Goal: Information Seeking & Learning: Check status

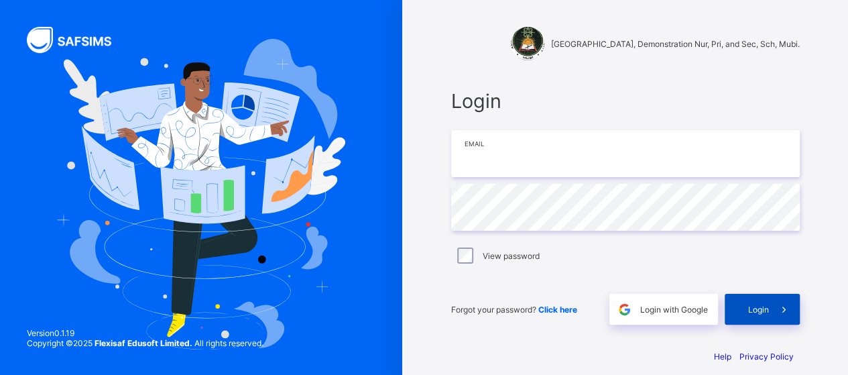
type input "**********"
click at [753, 312] on span "Login" at bounding box center [758, 309] width 21 height 10
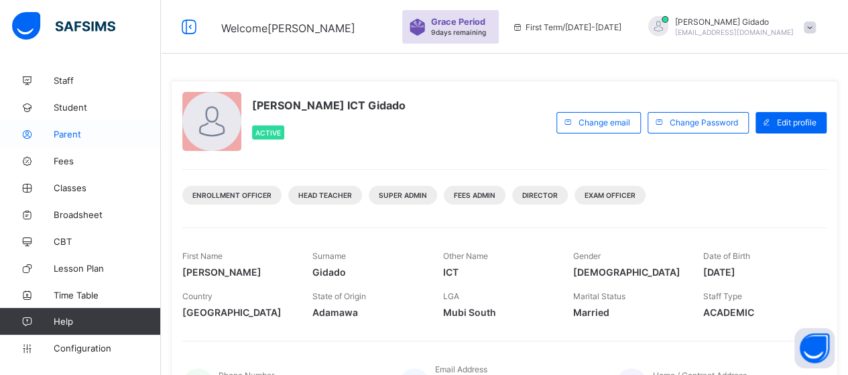
click at [73, 130] on span "Parent" at bounding box center [107, 134] width 107 height 11
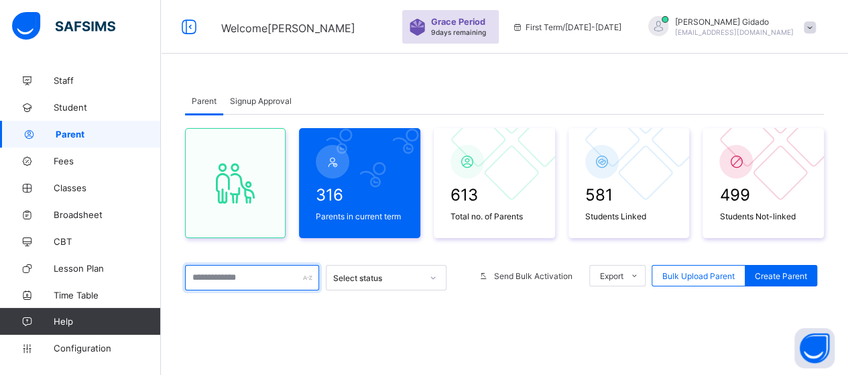
drag, startPoint x: 255, startPoint y: 278, endPoint x: 262, endPoint y: 285, distance: 10.0
click at [255, 278] on input "text" at bounding box center [252, 277] width 134 height 25
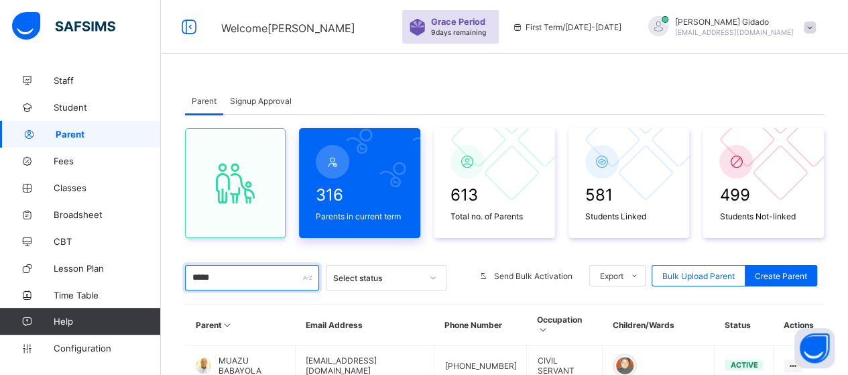
scroll to position [134, 0]
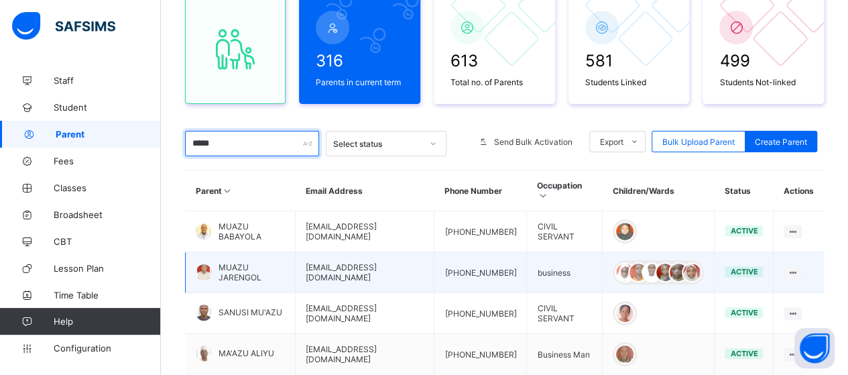
type input "*****"
click at [374, 266] on td "[EMAIL_ADDRESS][DOMAIN_NAME]" at bounding box center [364, 272] width 139 height 41
drag, startPoint x: 214, startPoint y: 260, endPoint x: 227, endPoint y: 259, distance: 12.8
click at [227, 262] on div "MUAZU JARENGOL" at bounding box center [240, 272] width 89 height 20
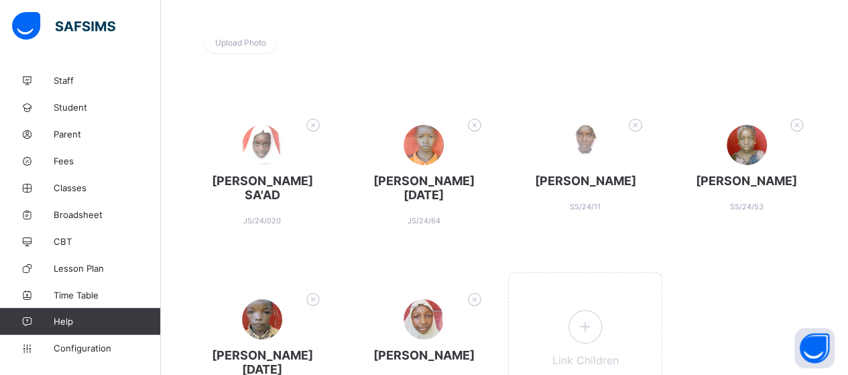
scroll to position [268, 0]
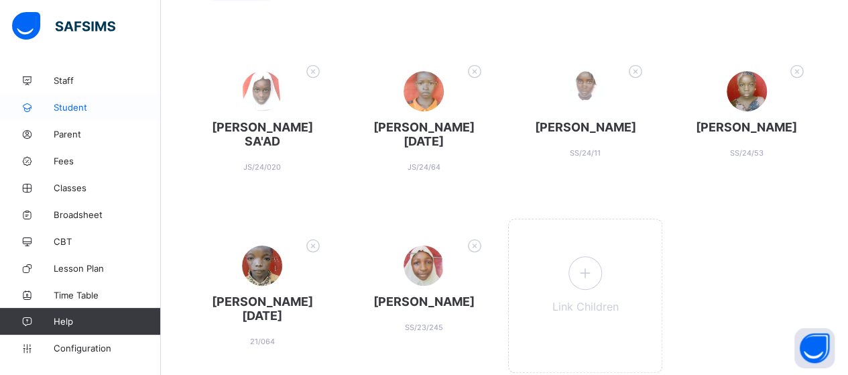
click at [62, 104] on span "Student" at bounding box center [107, 107] width 107 height 11
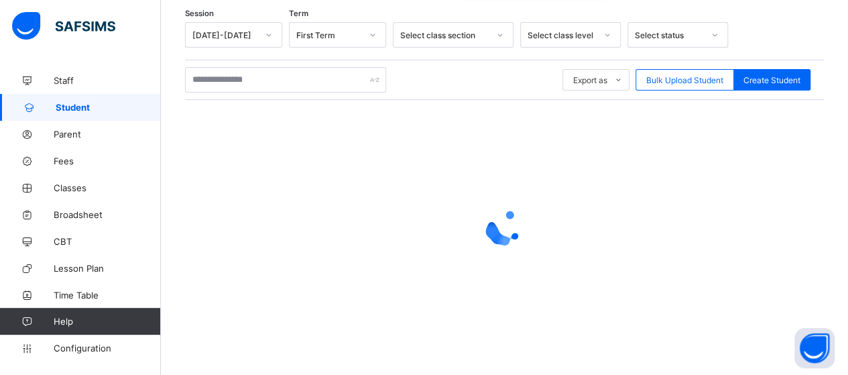
scroll to position [218, 0]
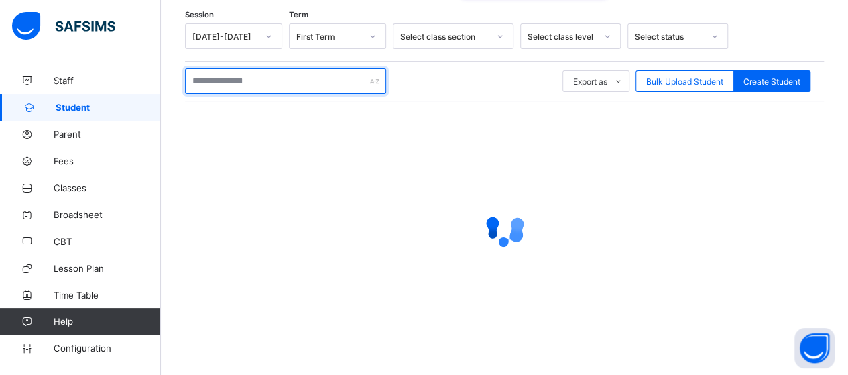
drag, startPoint x: 295, startPoint y: 80, endPoint x: 303, endPoint y: 38, distance: 42.4
click at [288, 55] on div "Session [DATE]-[DATE] Term First Term Select class section Select class level S…" at bounding box center [504, 189] width 639 height 333
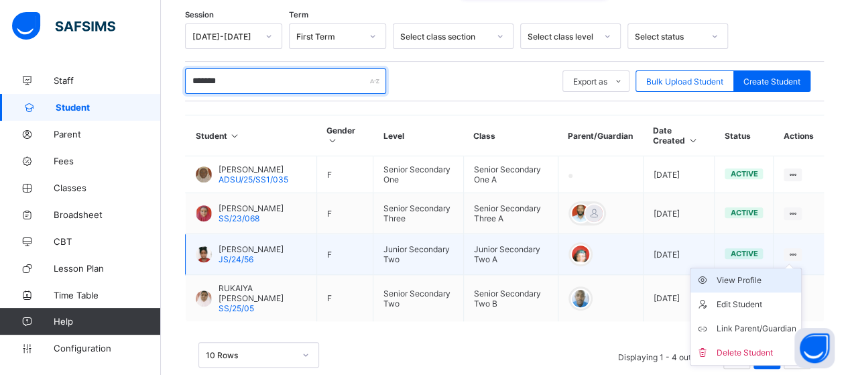
type input "******"
click at [755, 277] on div "View Profile" at bounding box center [756, 280] width 80 height 13
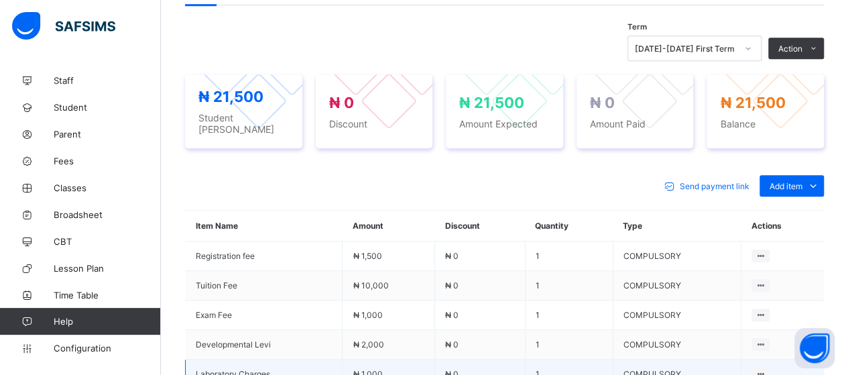
scroll to position [442, 0]
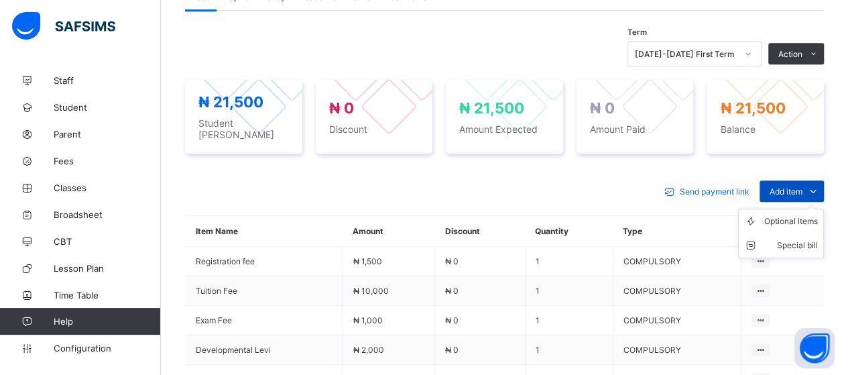
click at [821, 184] on icon at bounding box center [813, 190] width 15 height 13
click at [818, 215] on div "Optional items" at bounding box center [792, 221] width 54 height 13
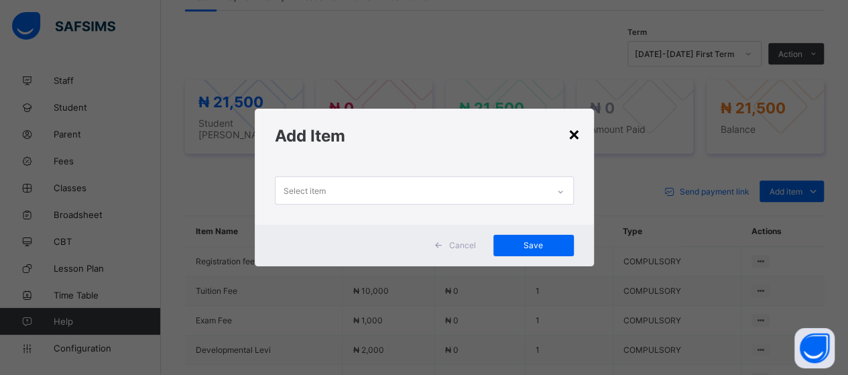
click at [575, 130] on div "×" at bounding box center [574, 133] width 13 height 23
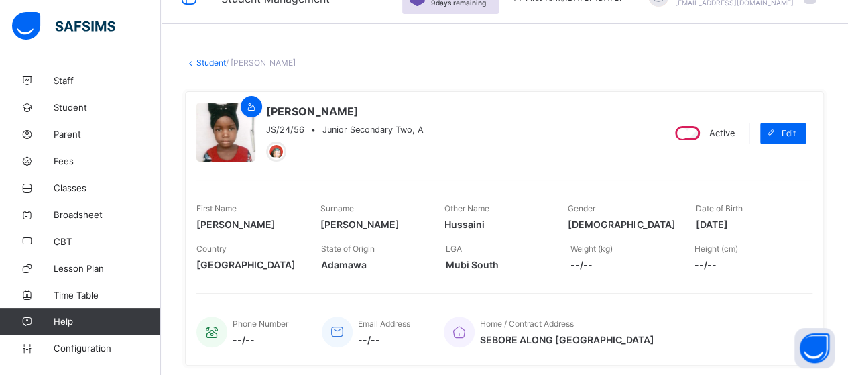
scroll to position [0, 0]
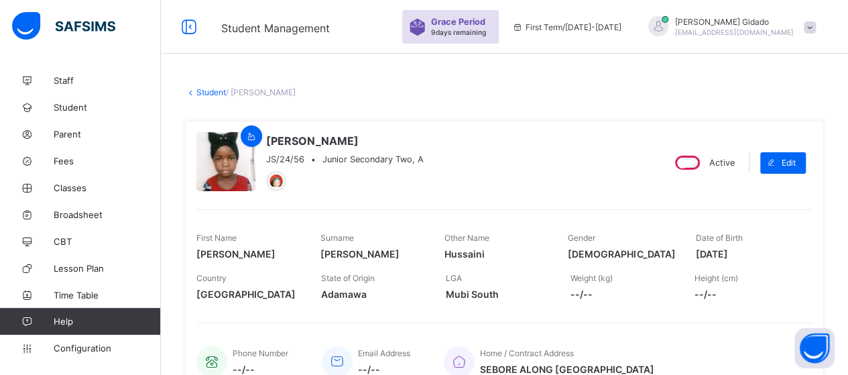
click at [205, 89] on link "Student" at bounding box center [212, 92] width 30 height 10
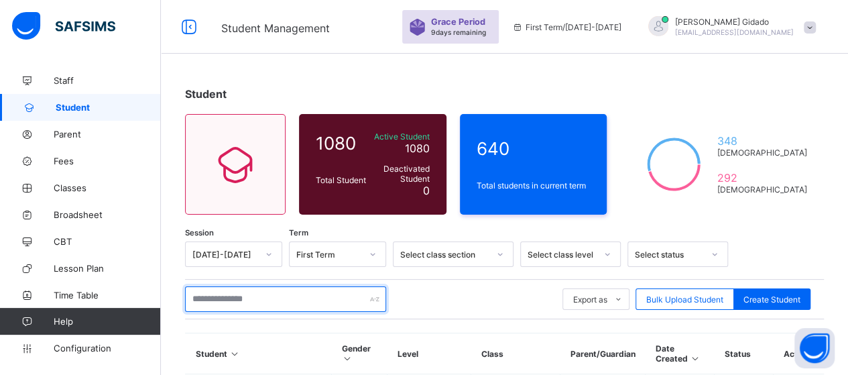
click at [274, 296] on input "text" at bounding box center [285, 298] width 201 height 25
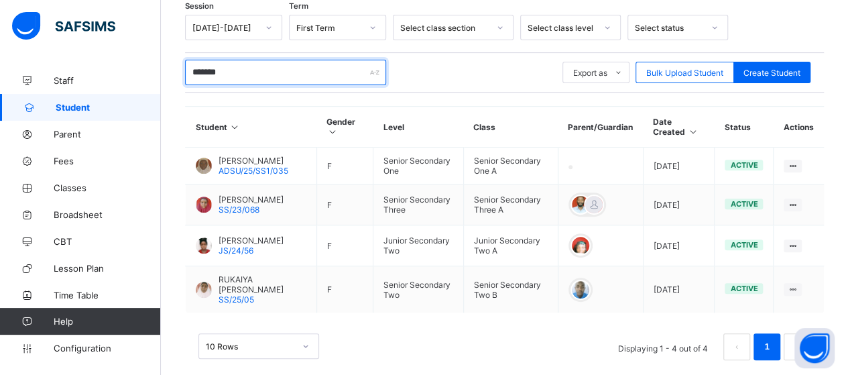
scroll to position [243, 0]
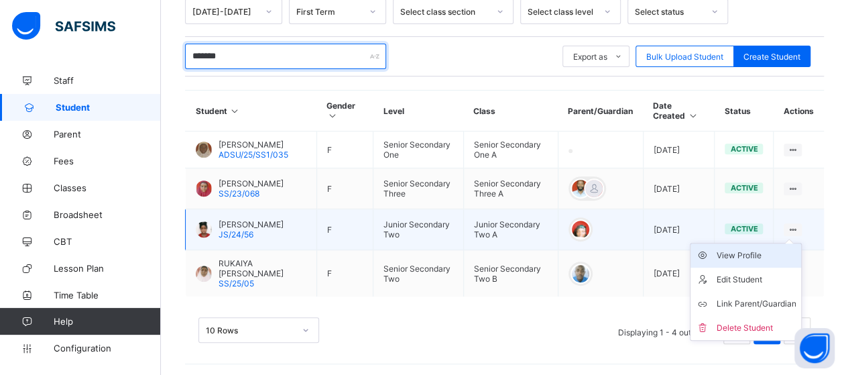
type input "******"
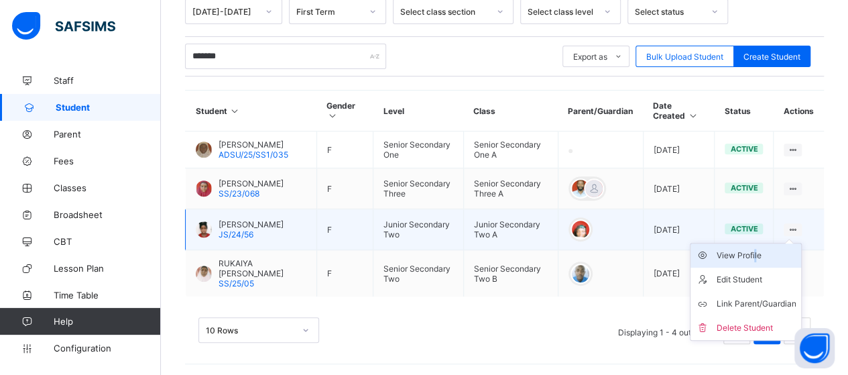
click at [766, 249] on div "View Profile" at bounding box center [756, 255] width 80 height 13
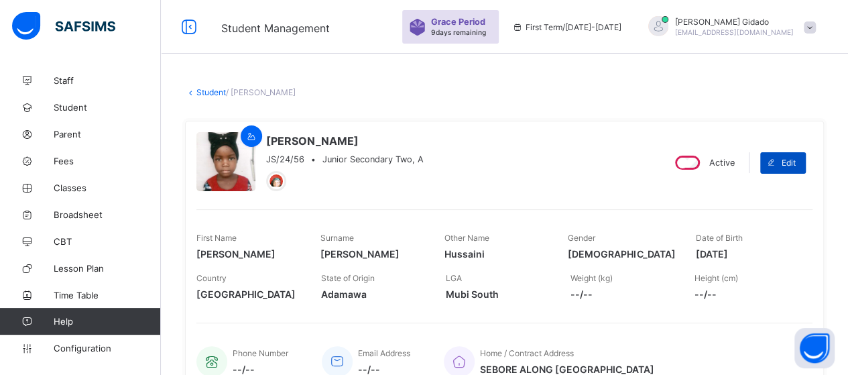
click at [796, 160] on span "Edit" at bounding box center [789, 163] width 14 height 10
select select "**"
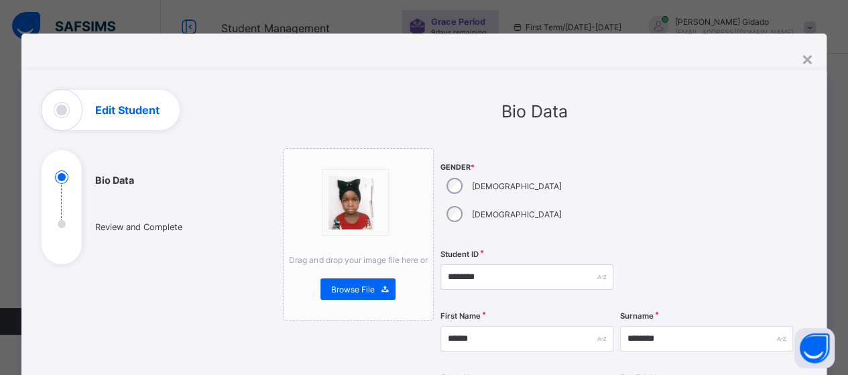
scroll to position [134, 0]
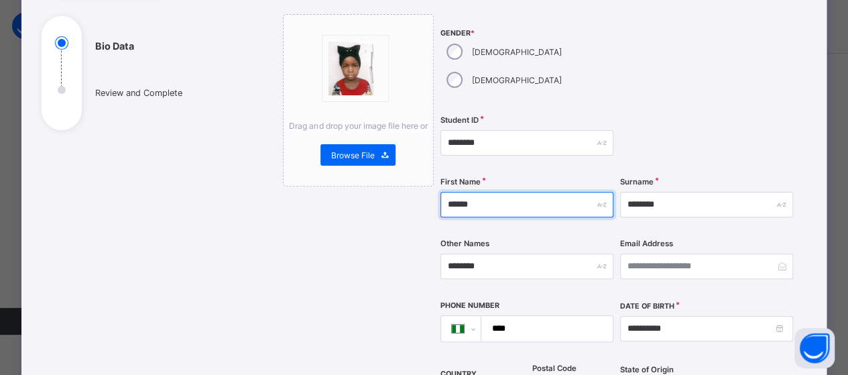
click at [484, 192] on input "******" at bounding box center [527, 204] width 173 height 25
type input "*"
type input "******"
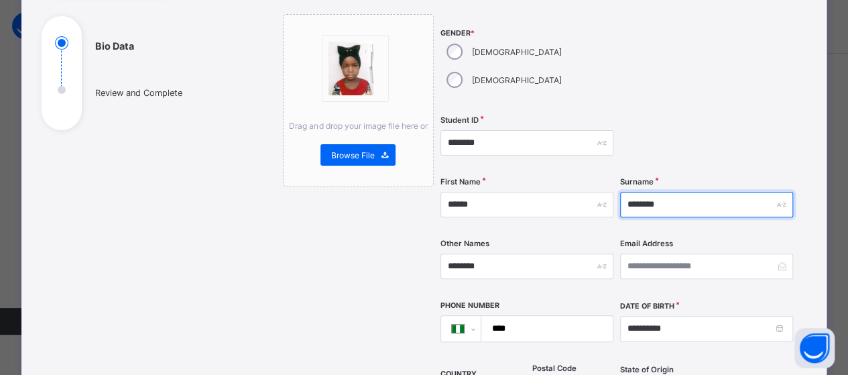
type input "********"
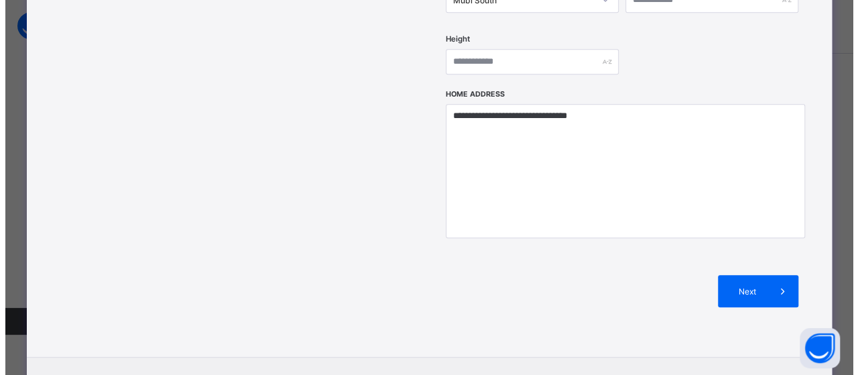
scroll to position [636, 0]
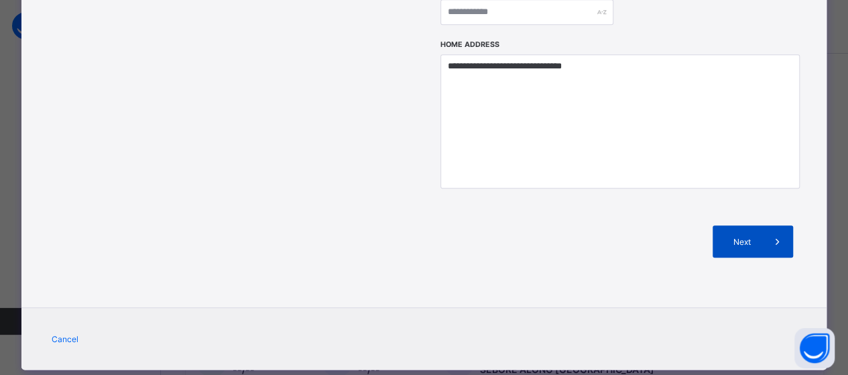
type input "********"
click at [744, 225] on div "Next" at bounding box center [753, 241] width 80 height 32
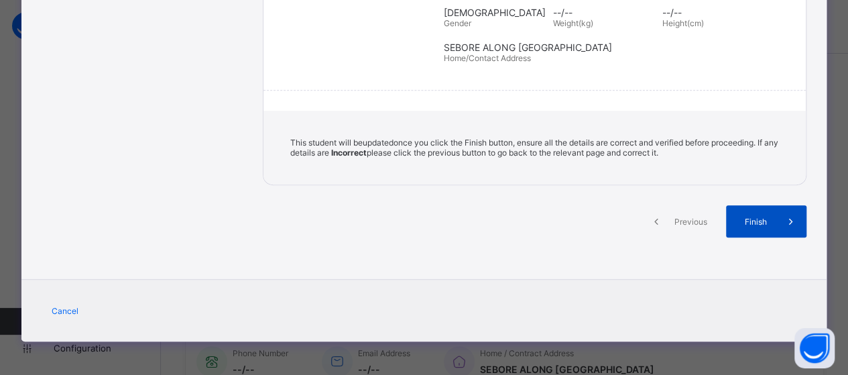
scroll to position [311, 0]
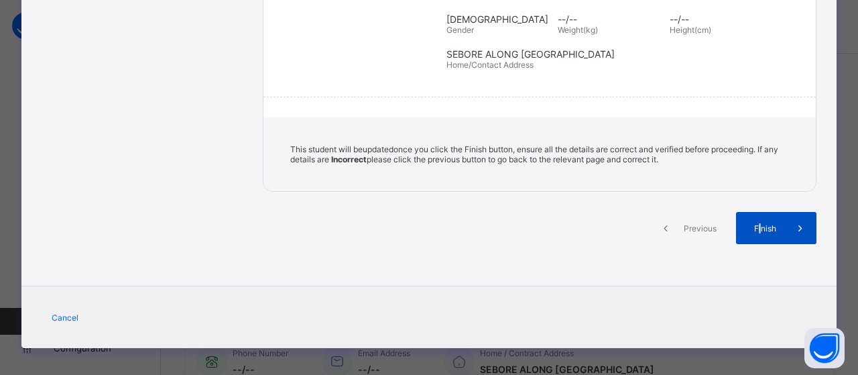
click at [757, 223] on span "Finish" at bounding box center [765, 228] width 38 height 10
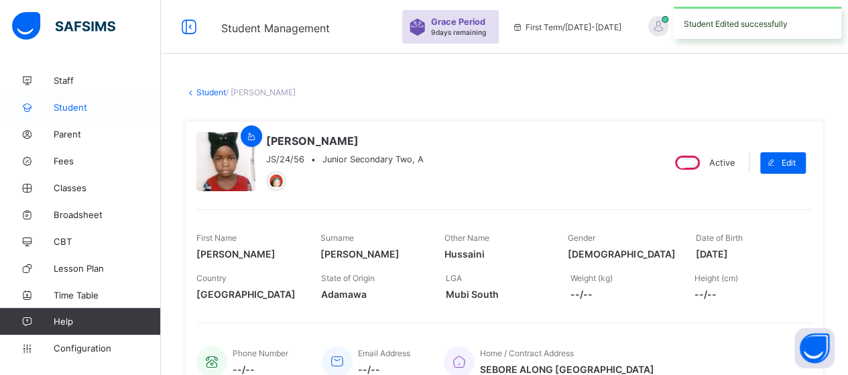
click at [64, 101] on link "Student" at bounding box center [80, 107] width 161 height 27
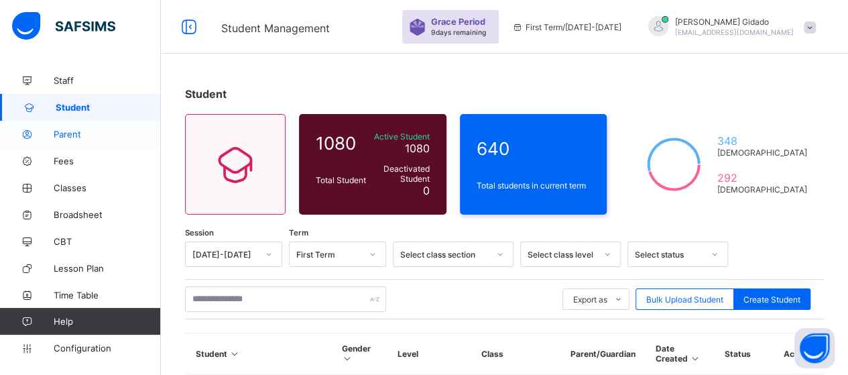
click at [75, 133] on span "Parent" at bounding box center [107, 134] width 107 height 11
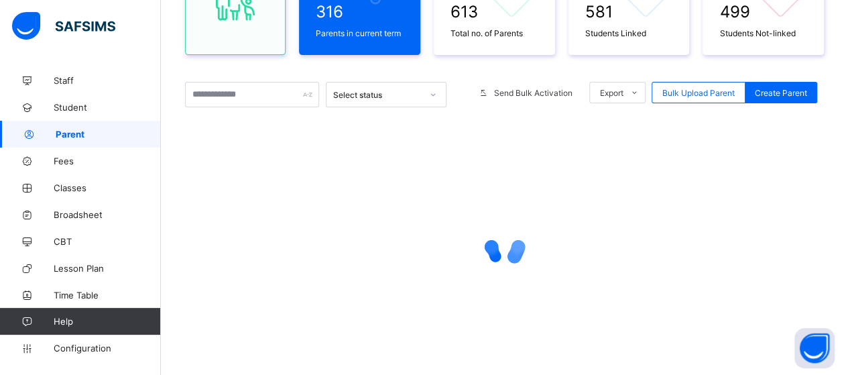
scroll to position [201, 0]
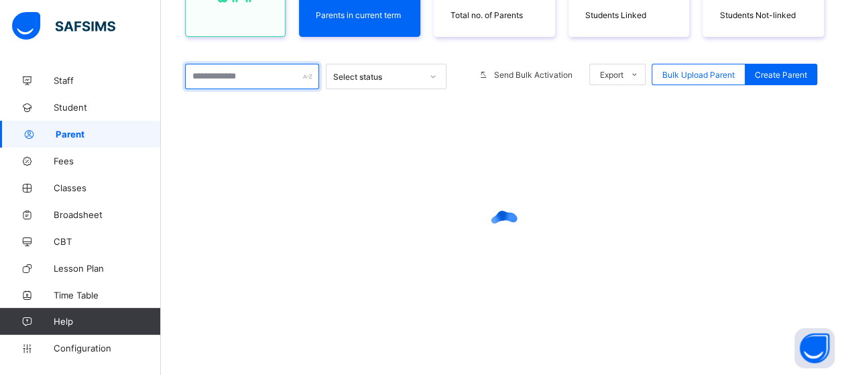
click at [248, 79] on input "text" at bounding box center [252, 76] width 134 height 25
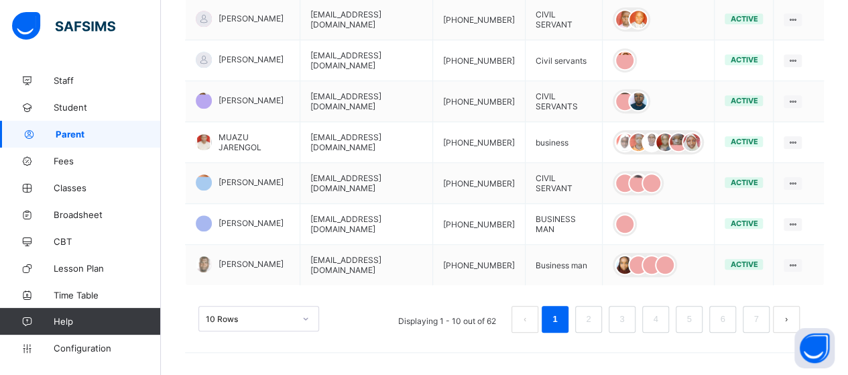
scroll to position [459, 0]
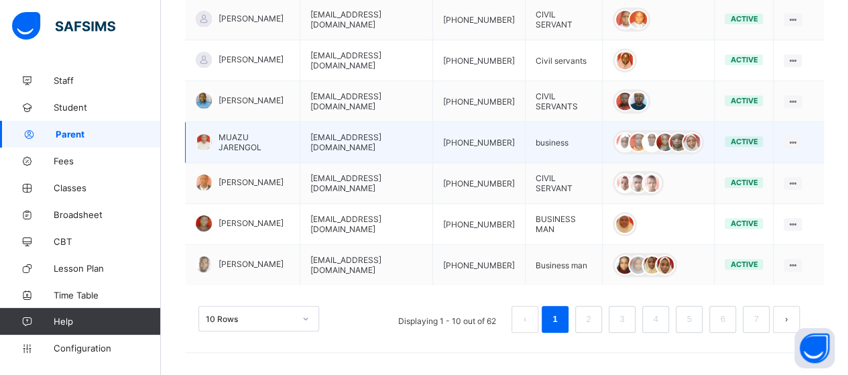
type input "*****"
click at [255, 132] on span "MUAZU JARENGOL" at bounding box center [254, 142] width 71 height 20
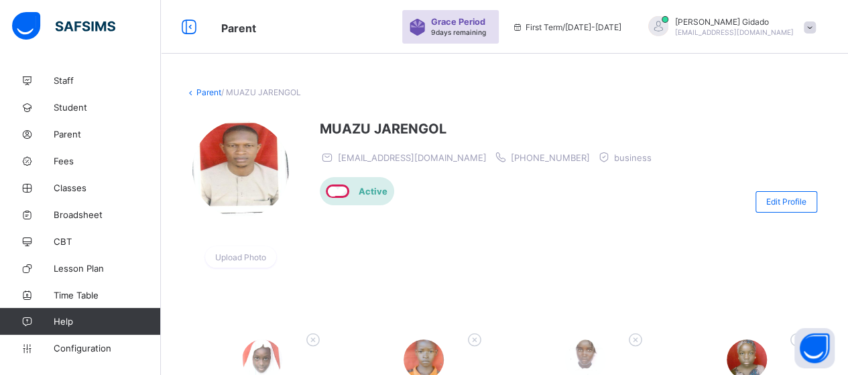
click at [816, 26] on span at bounding box center [810, 27] width 12 height 12
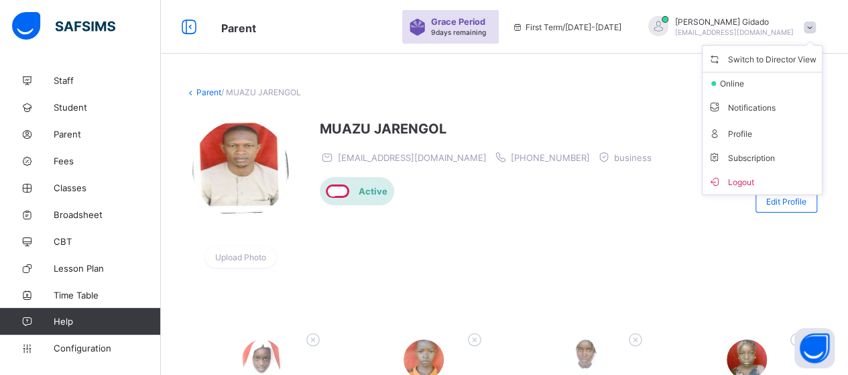
click at [740, 174] on span "Logout" at bounding box center [762, 181] width 109 height 15
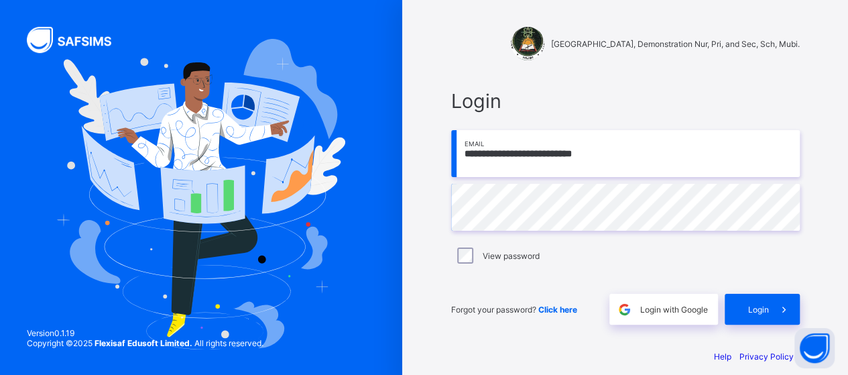
drag, startPoint x: 622, startPoint y: 148, endPoint x: 447, endPoint y: 158, distance: 174.7
click at [447, 158] on div "**********" at bounding box center [626, 207] width 376 height 262
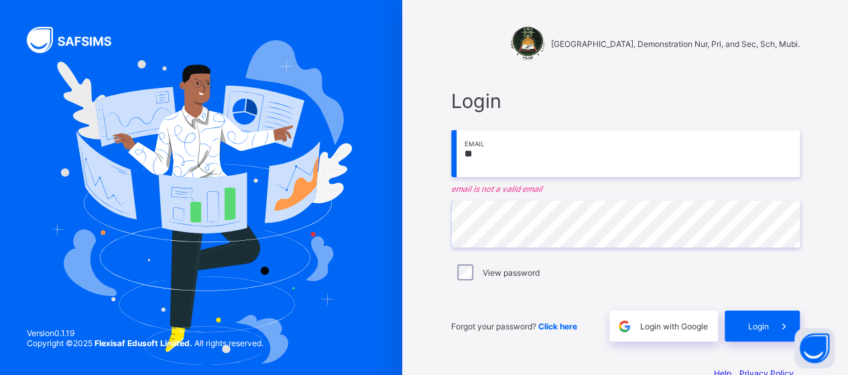
type input "**********"
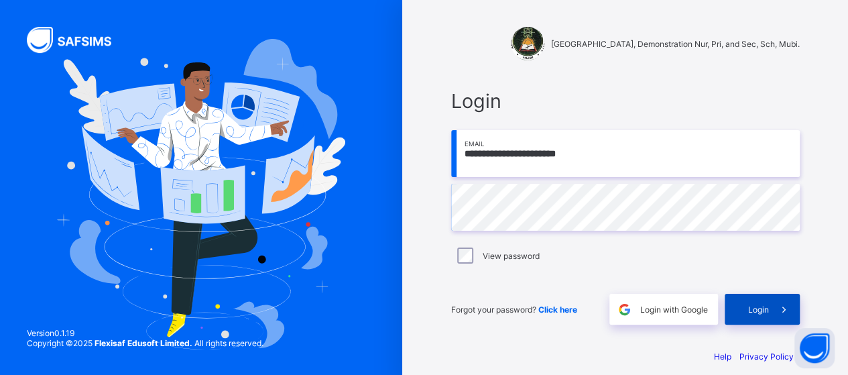
click at [762, 301] on div "Login" at bounding box center [762, 309] width 75 height 31
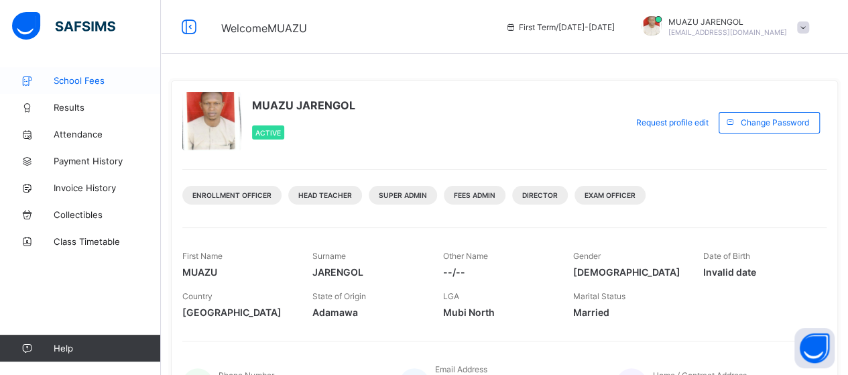
click at [99, 81] on span "School Fees" at bounding box center [107, 80] width 107 height 11
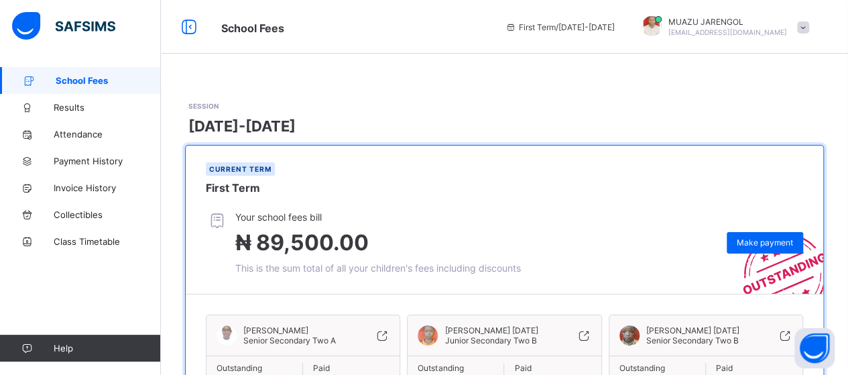
click at [809, 21] on span at bounding box center [803, 27] width 12 height 12
click at [757, 127] on span "Logout" at bounding box center [766, 132] width 89 height 15
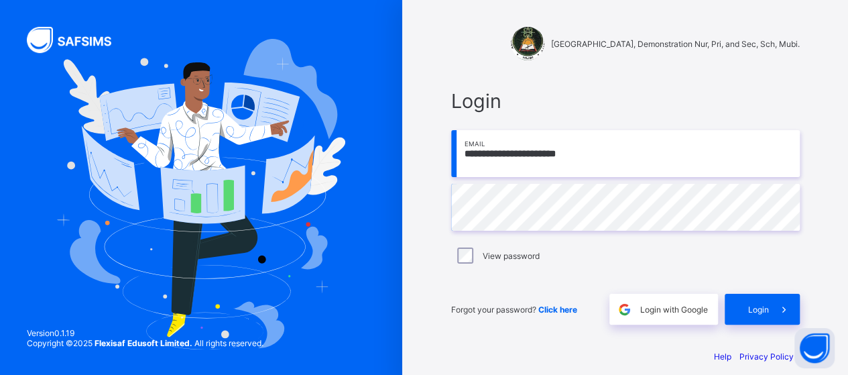
drag, startPoint x: 643, startPoint y: 156, endPoint x: 461, endPoint y: 164, distance: 181.9
click at [463, 165] on input "**********" at bounding box center [625, 153] width 349 height 47
type input "**********"
click at [751, 302] on div "Login" at bounding box center [762, 309] width 75 height 31
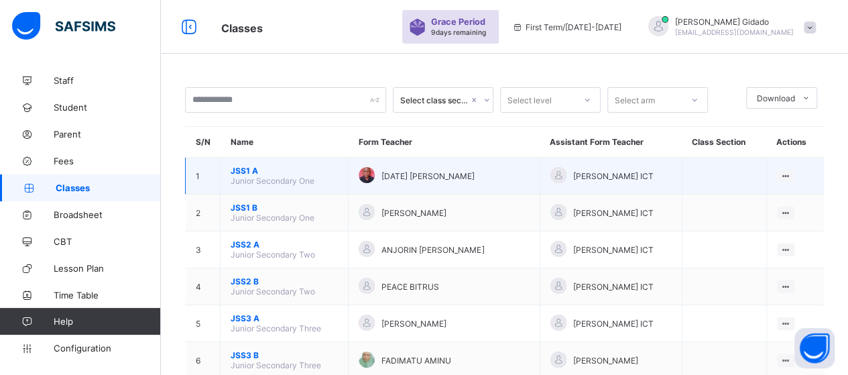
click at [247, 166] on span "JSS1 A" at bounding box center [284, 171] width 107 height 10
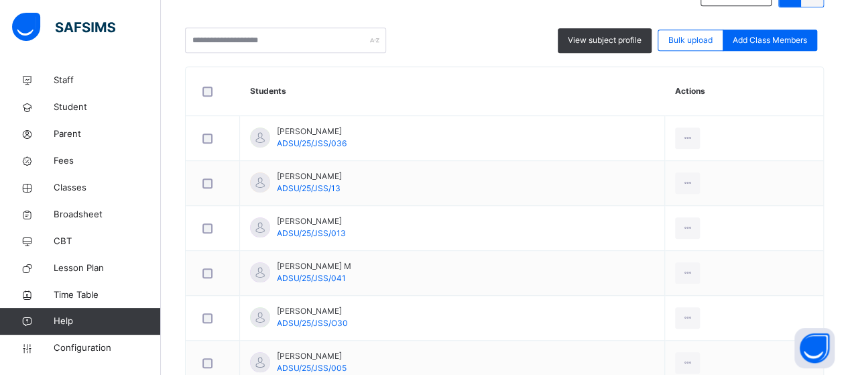
scroll to position [271, 0]
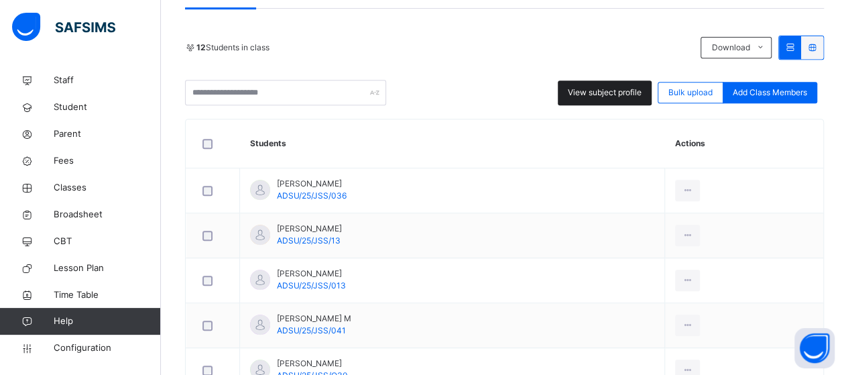
click at [608, 95] on span "View subject profile" at bounding box center [605, 93] width 74 height 12
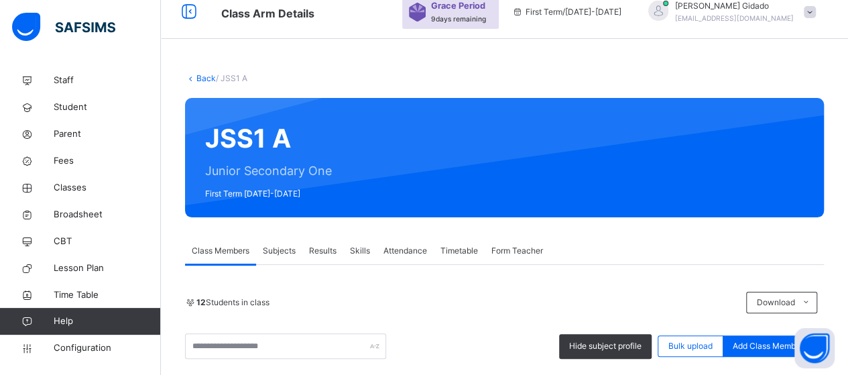
scroll to position [0, 0]
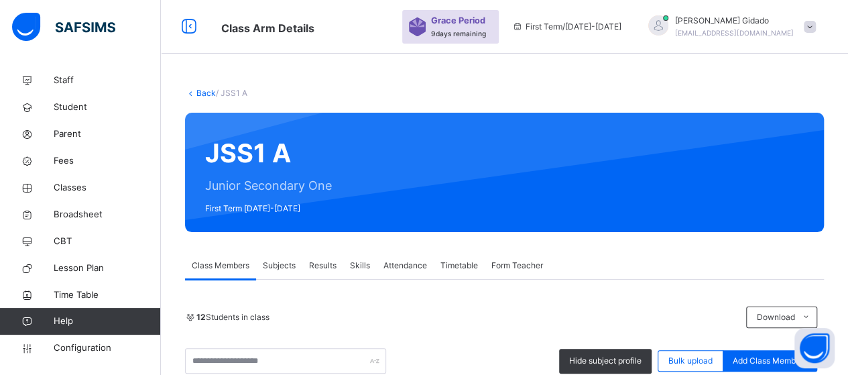
click at [194, 93] on icon at bounding box center [190, 93] width 11 height 10
click at [209, 95] on link "Back" at bounding box center [206, 93] width 19 height 10
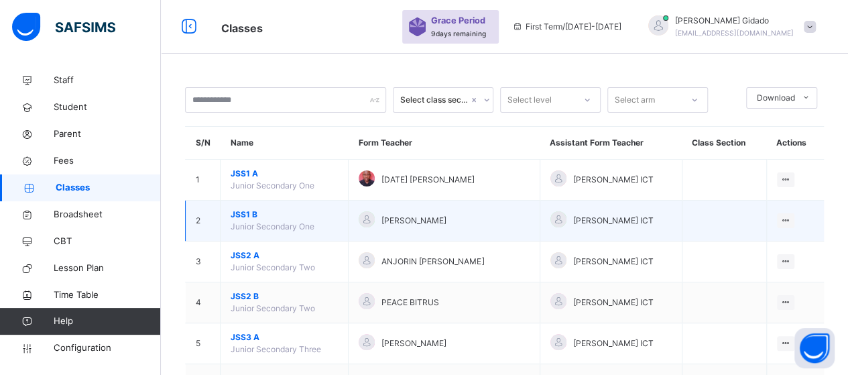
click at [248, 215] on span "JSS1 B" at bounding box center [284, 215] width 107 height 12
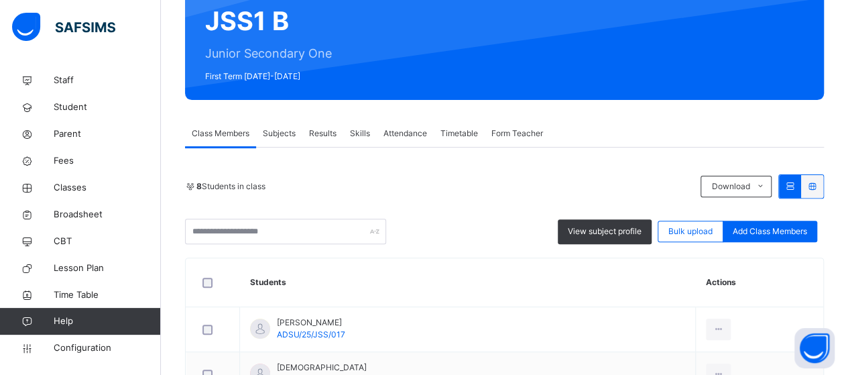
scroll to position [134, 0]
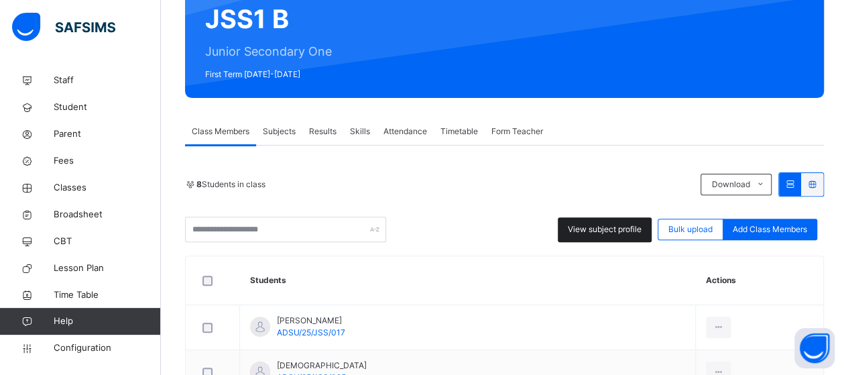
click at [617, 233] on span "View subject profile" at bounding box center [605, 229] width 74 height 12
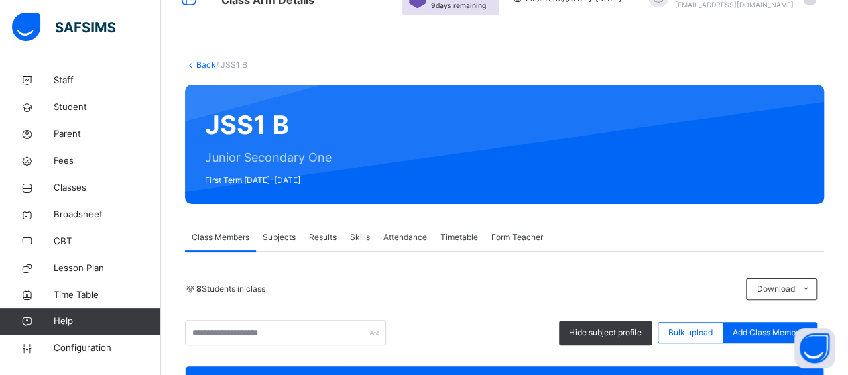
scroll to position [0, 0]
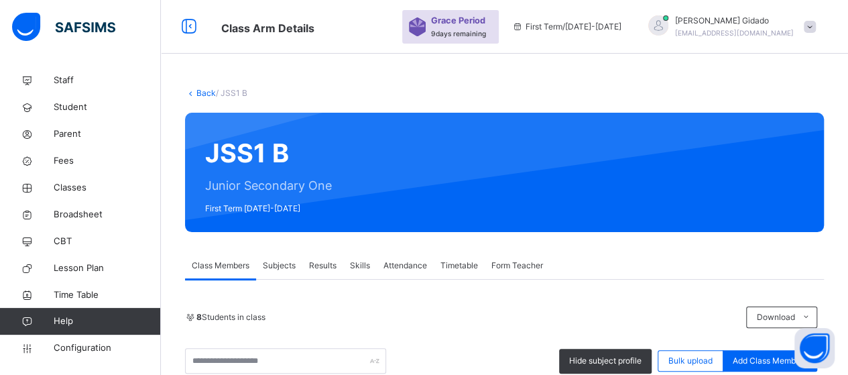
click at [198, 91] on link "Back" at bounding box center [206, 93] width 19 height 10
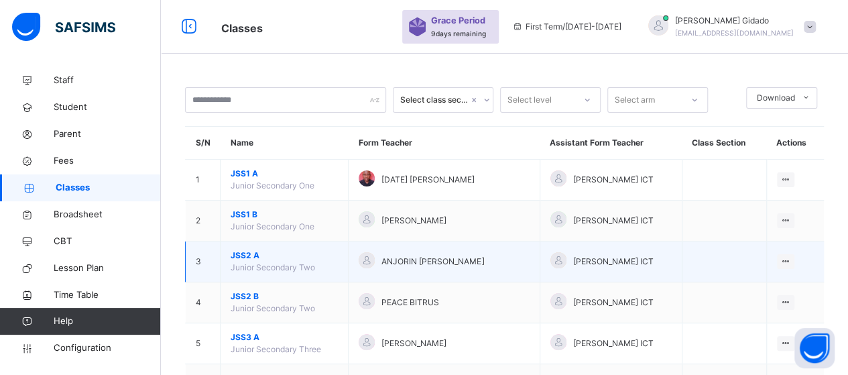
click at [245, 258] on span "JSS2 A" at bounding box center [284, 255] width 107 height 12
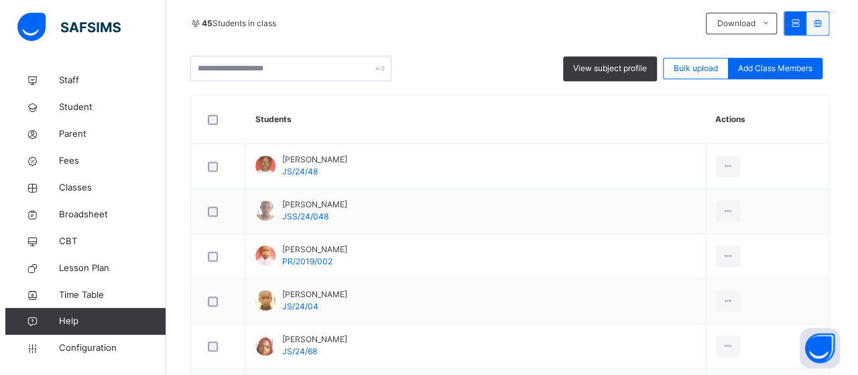
scroll to position [204, 0]
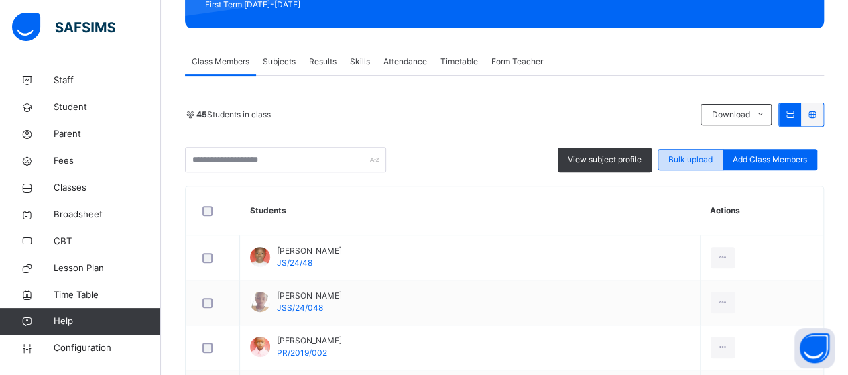
click at [703, 159] on span "Bulk upload" at bounding box center [691, 160] width 44 height 12
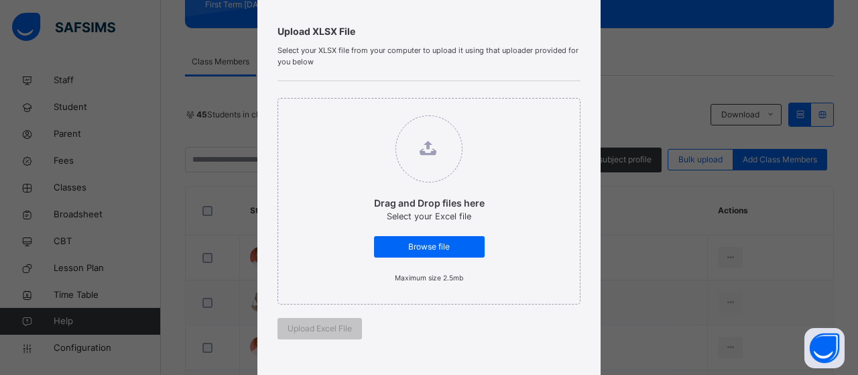
scroll to position [134, 0]
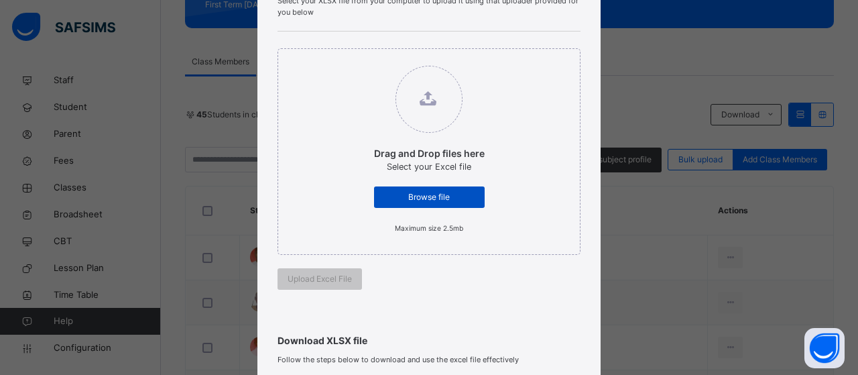
click at [421, 194] on span "Browse file" at bounding box center [429, 197] width 91 height 12
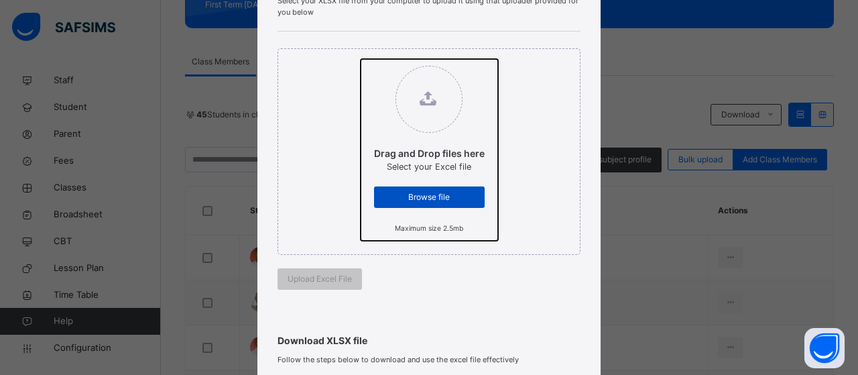
click at [361, 59] on input "Drag and Drop files here Select your Excel file Browse file Maximum size 2.5mb" at bounding box center [361, 59] width 0 height 0
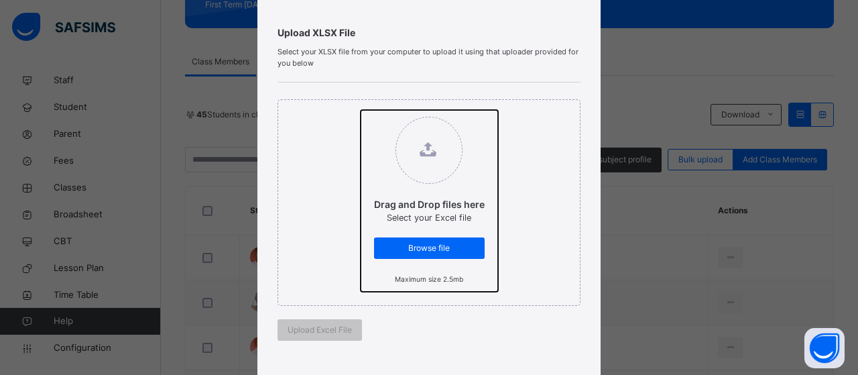
scroll to position [0, 0]
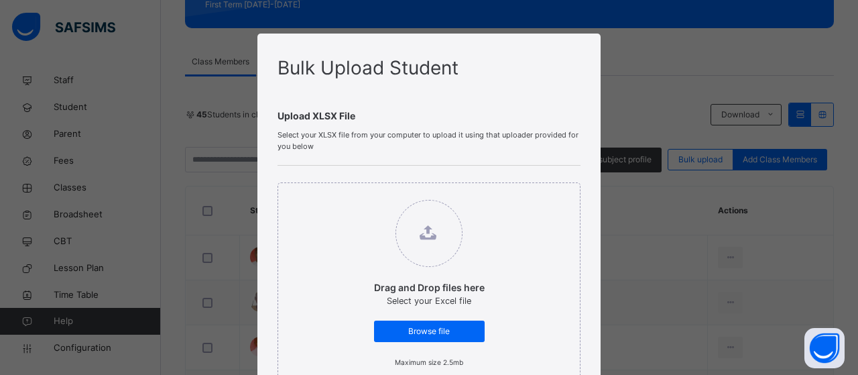
click at [425, 235] on icon at bounding box center [428, 232] width 17 height 17
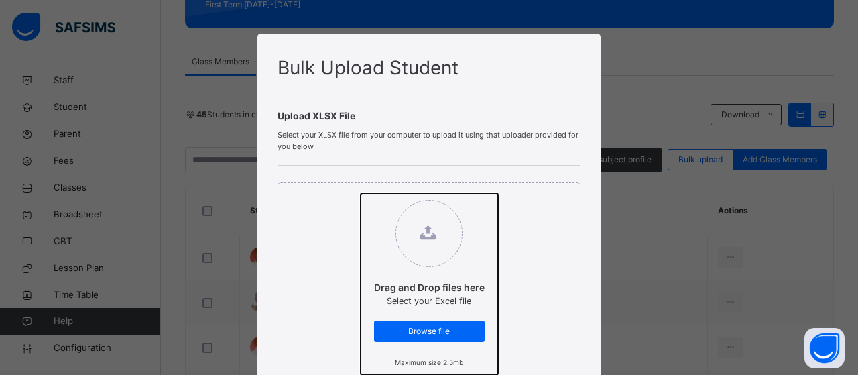
click at [361, 193] on input "Drag and Drop files here Select your Excel file Browse file Maximum size 2.5mb" at bounding box center [361, 193] width 0 height 0
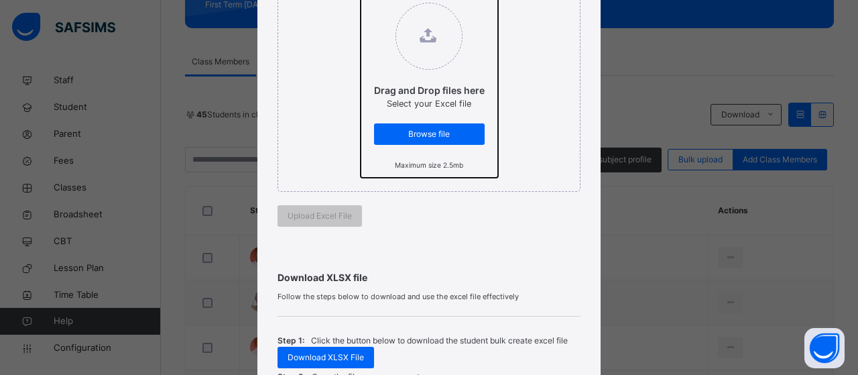
scroll to position [201, 0]
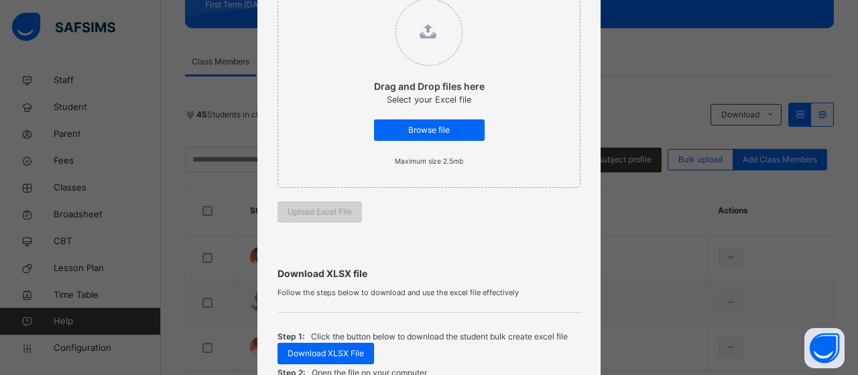
click at [326, 211] on span "Upload Excel File" at bounding box center [320, 212] width 64 height 12
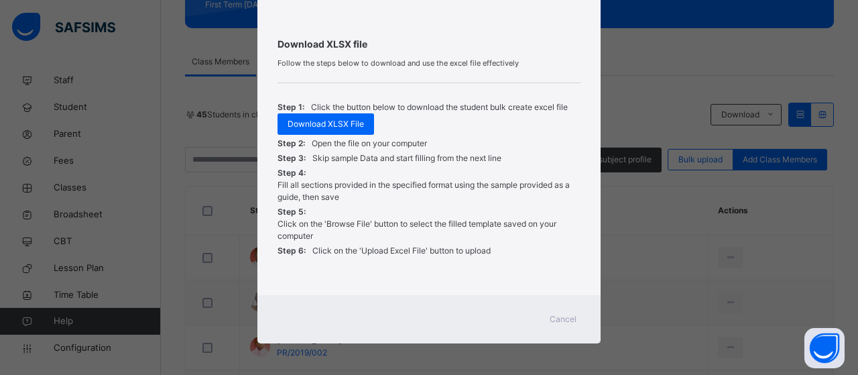
scroll to position [364, 0]
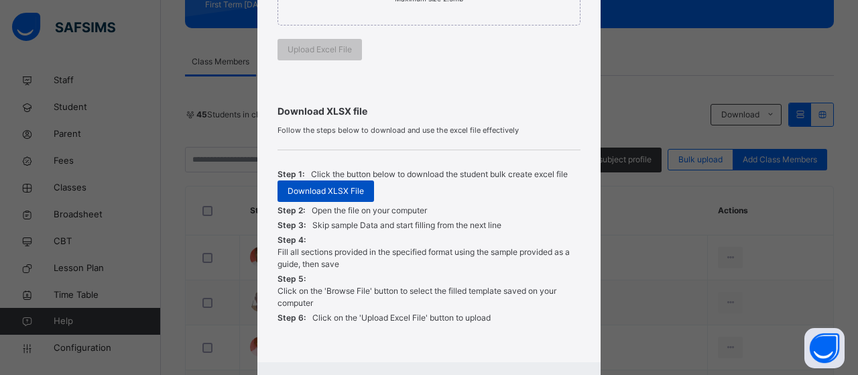
click at [316, 187] on span "Download XLSX File" at bounding box center [326, 191] width 76 height 12
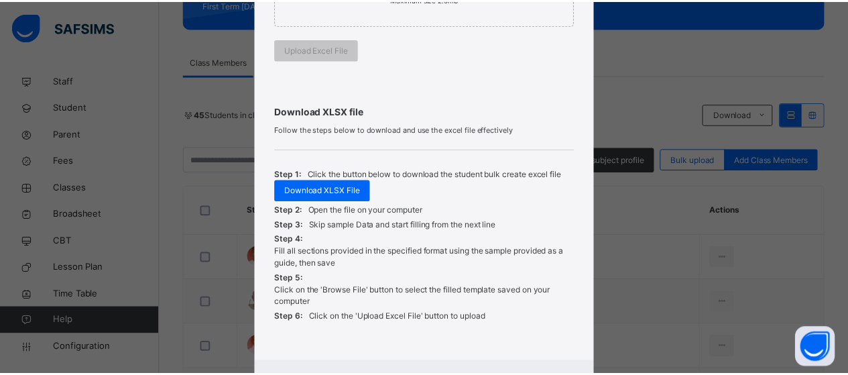
scroll to position [431, 0]
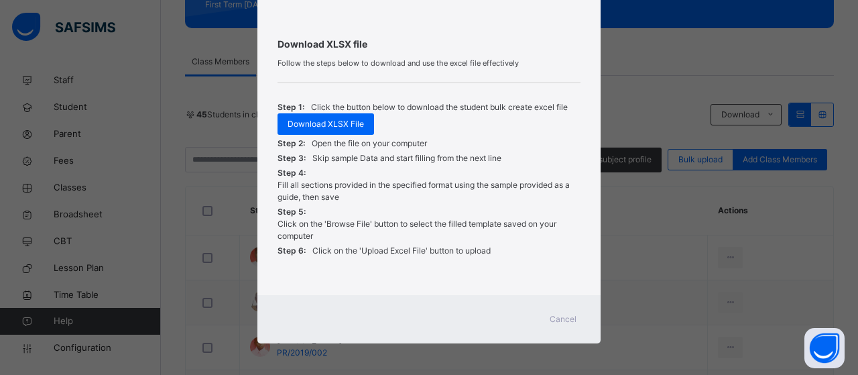
click at [553, 320] on span "Cancel" at bounding box center [563, 319] width 27 height 12
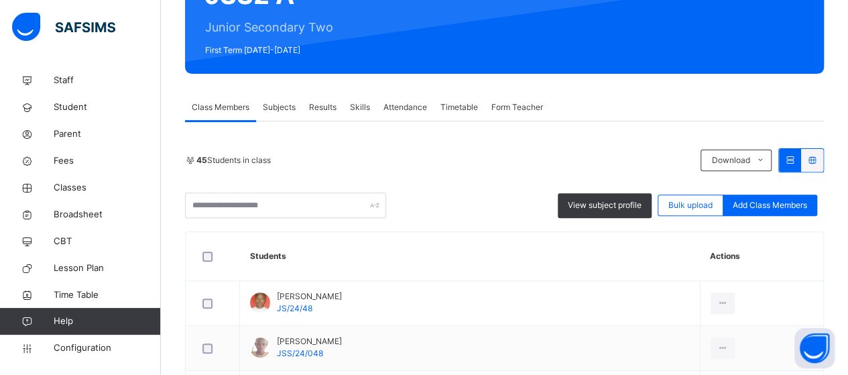
scroll to position [137, 0]
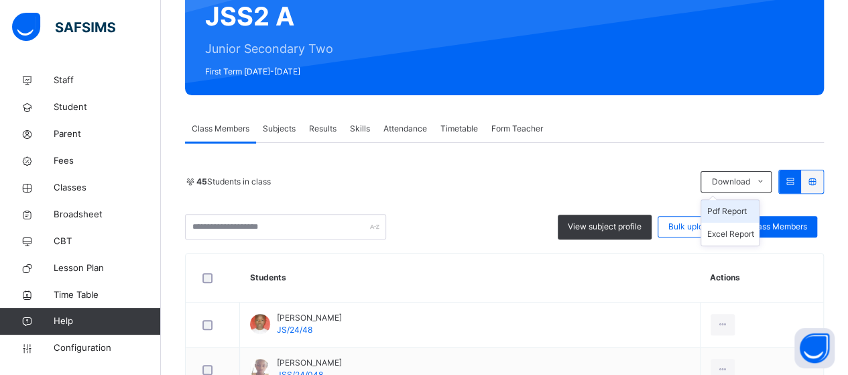
click at [746, 210] on li "Pdf Report" at bounding box center [731, 211] width 58 height 23
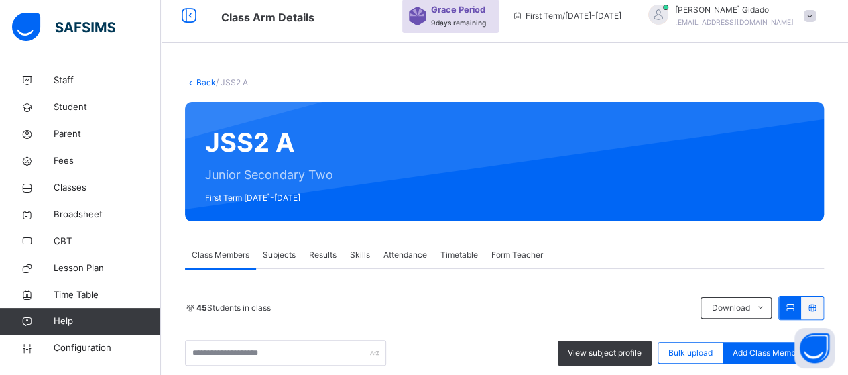
scroll to position [3, 0]
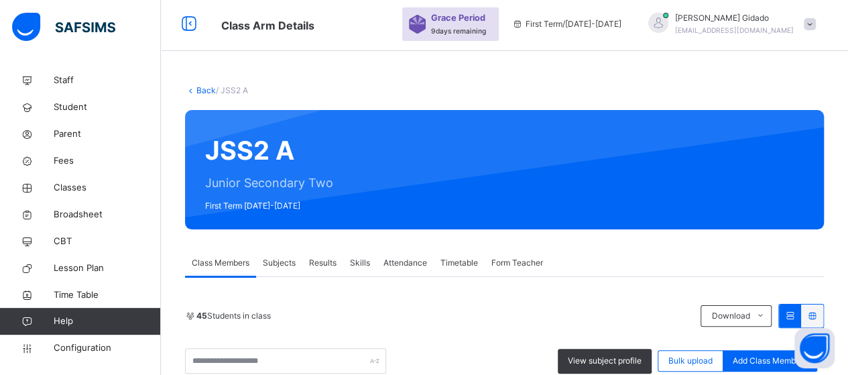
click at [206, 91] on link "Back" at bounding box center [206, 90] width 19 height 10
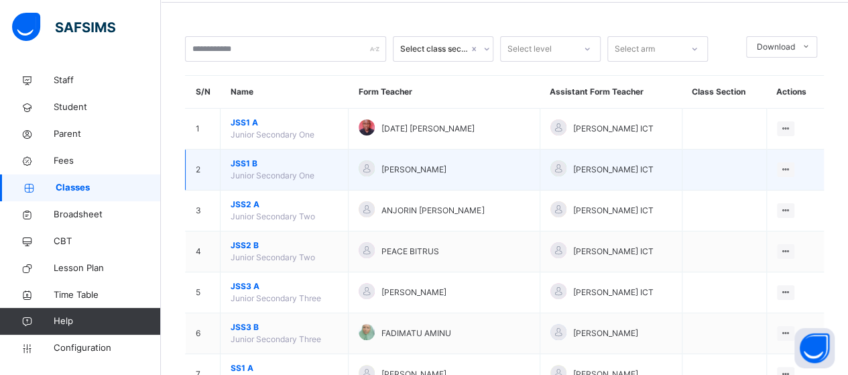
scroll to position [70, 0]
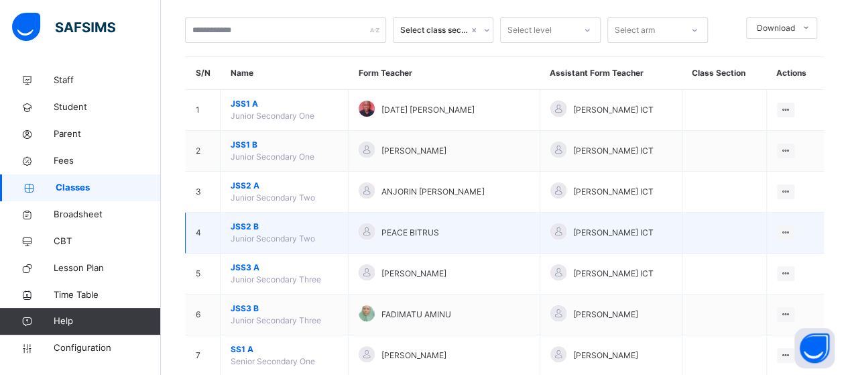
click at [252, 225] on span "JSS2 B" at bounding box center [284, 227] width 107 height 12
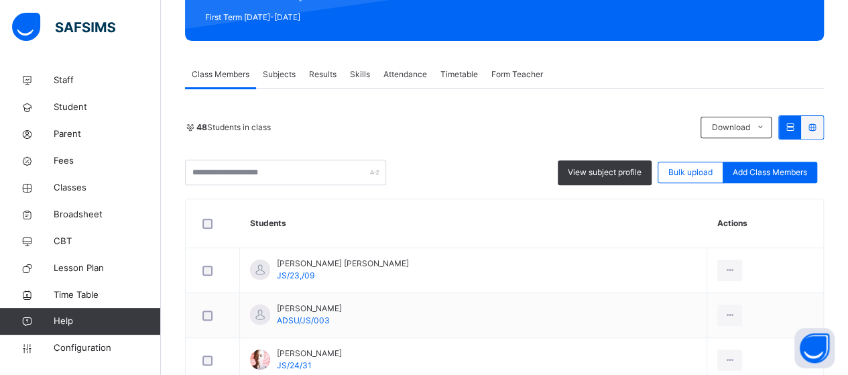
scroll to position [204, 0]
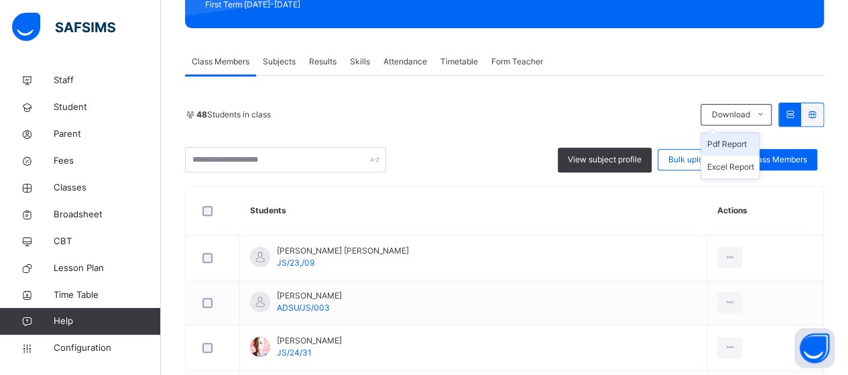
click at [754, 144] on li "Pdf Report" at bounding box center [731, 144] width 58 height 23
click at [747, 144] on li "Pdf Report" at bounding box center [731, 144] width 58 height 23
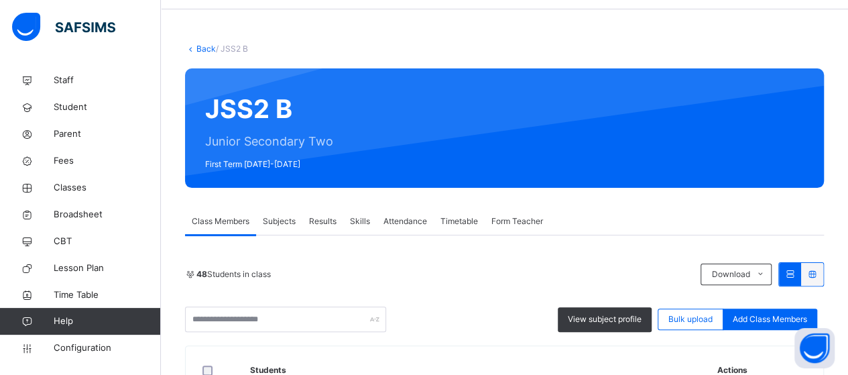
scroll to position [3, 0]
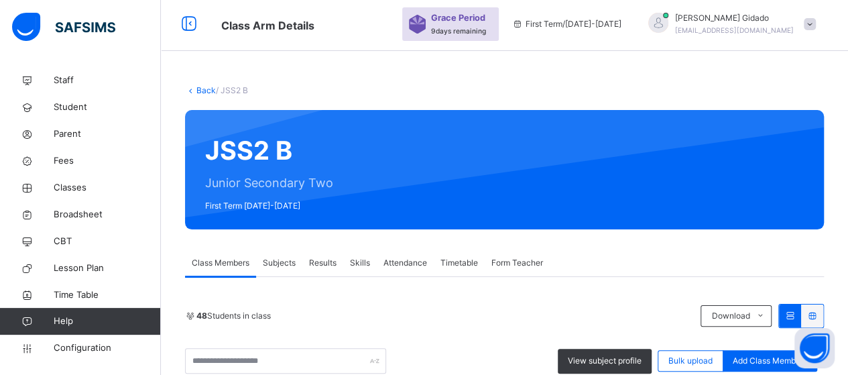
click at [203, 89] on link "Back" at bounding box center [206, 90] width 19 height 10
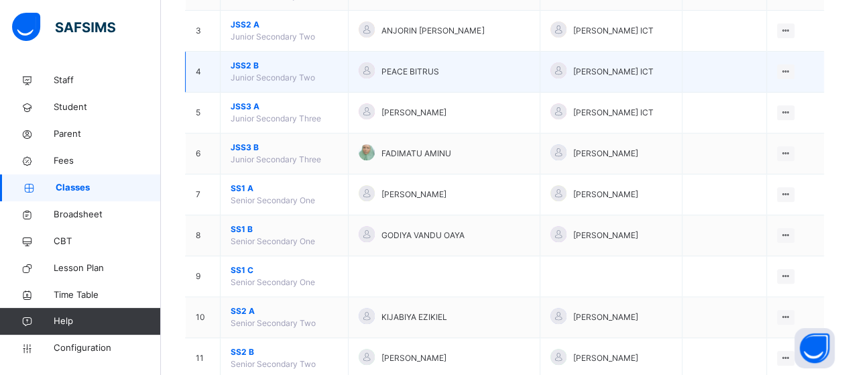
scroll to position [271, 0]
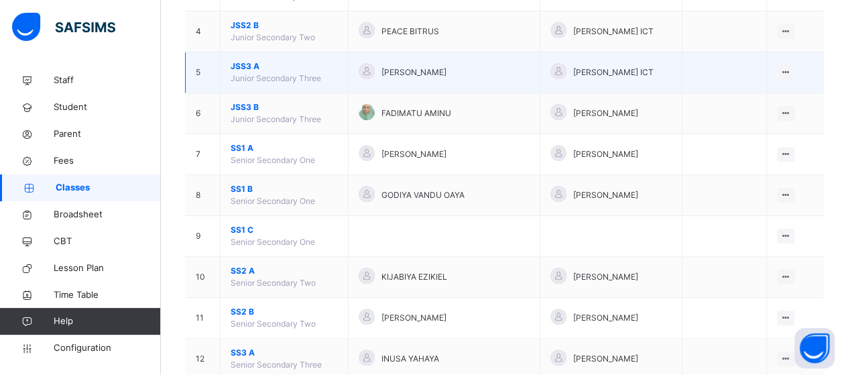
click at [241, 65] on span "JSS3 A" at bounding box center [284, 66] width 107 height 12
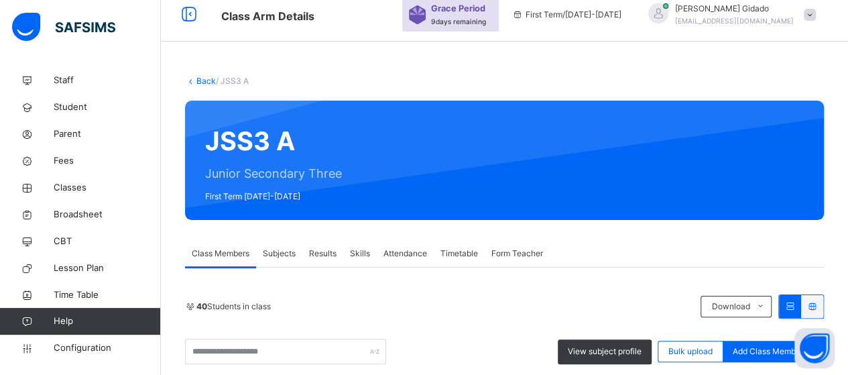
scroll to position [271, 0]
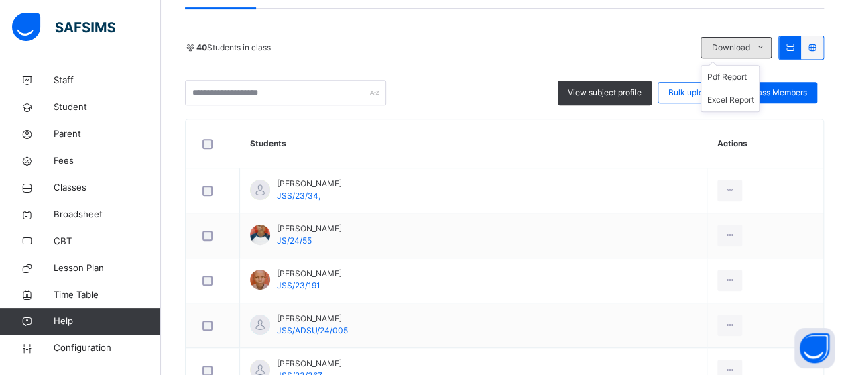
click at [766, 49] on icon at bounding box center [761, 47] width 10 height 11
drag, startPoint x: 747, startPoint y: 76, endPoint x: 757, endPoint y: 87, distance: 13.8
click at [747, 77] on li "Pdf Report" at bounding box center [731, 77] width 58 height 23
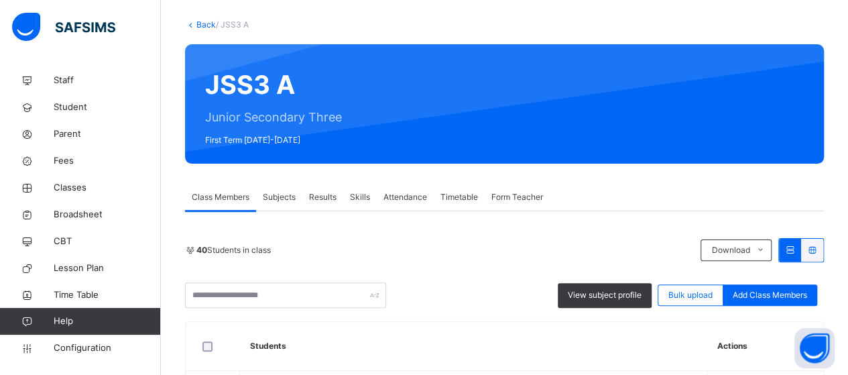
scroll to position [0, 0]
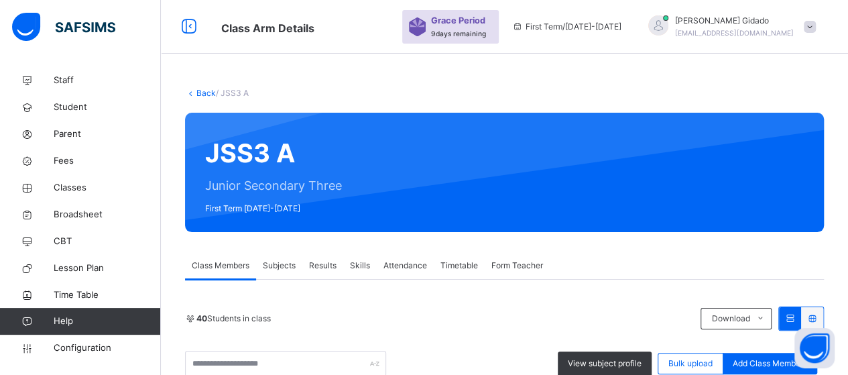
click at [203, 92] on link "Back" at bounding box center [206, 93] width 19 height 10
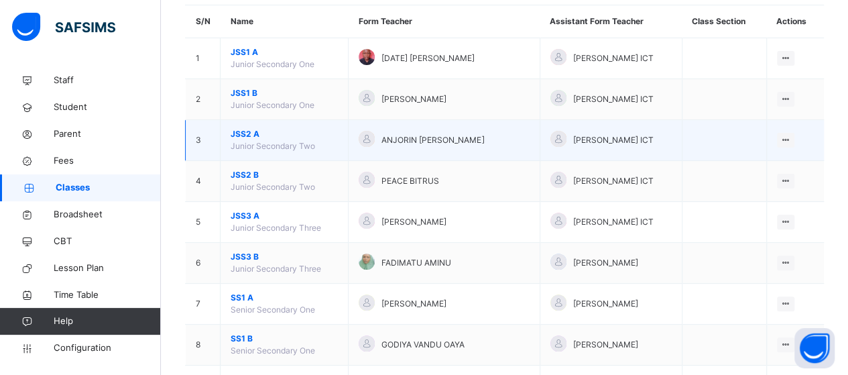
scroll to position [134, 0]
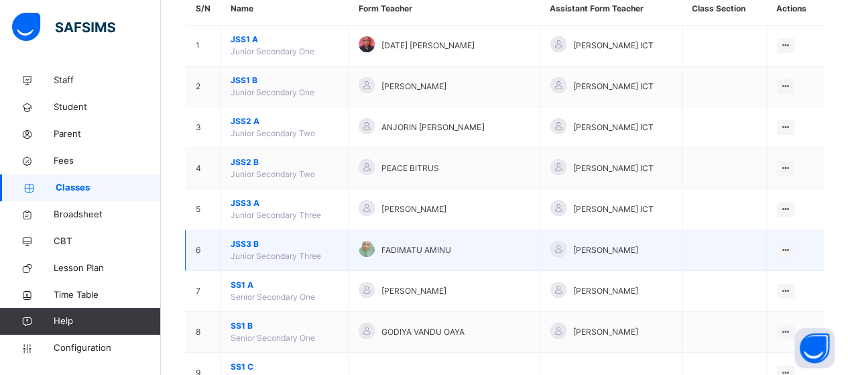
click at [239, 243] on span "JSS3 B" at bounding box center [284, 244] width 107 height 12
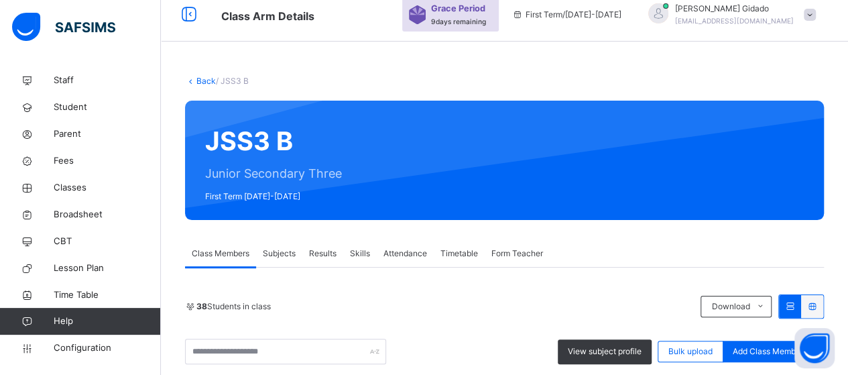
scroll to position [134, 0]
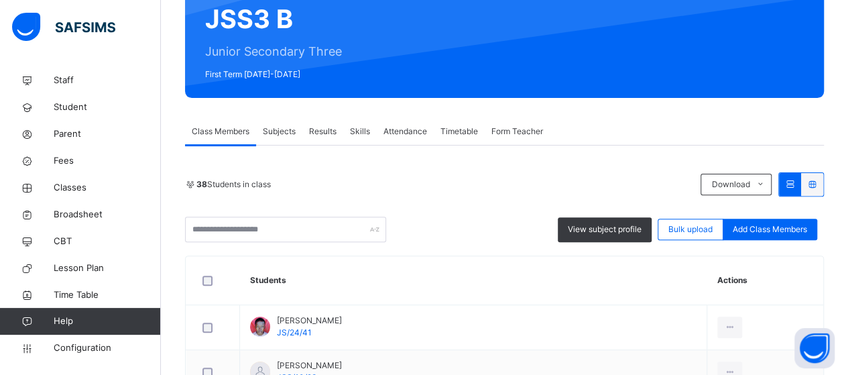
click at [766, 188] on icon at bounding box center [761, 184] width 10 height 11
click at [771, 190] on span at bounding box center [760, 184] width 21 height 21
drag, startPoint x: 773, startPoint y: 188, endPoint x: 754, endPoint y: 213, distance: 31.0
click at [766, 188] on icon at bounding box center [761, 184] width 10 height 11
click at [754, 213] on li "Pdf Report" at bounding box center [731, 214] width 58 height 23
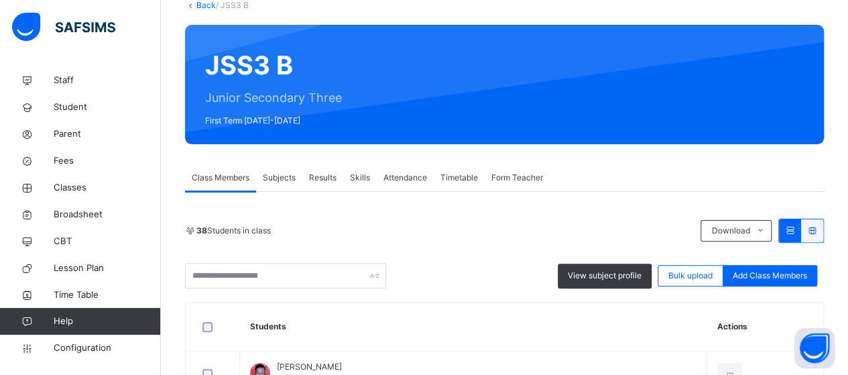
scroll to position [0, 0]
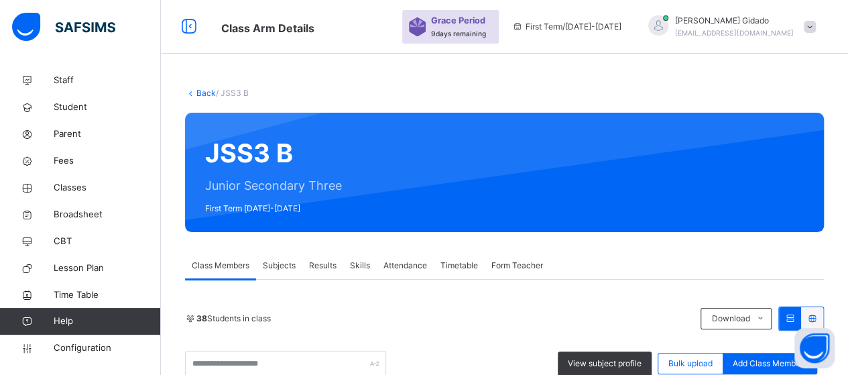
click at [203, 93] on link "Back" at bounding box center [206, 93] width 19 height 10
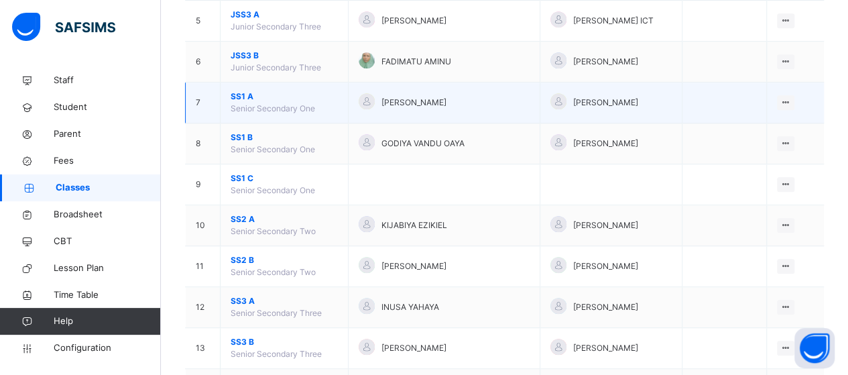
scroll to position [335, 0]
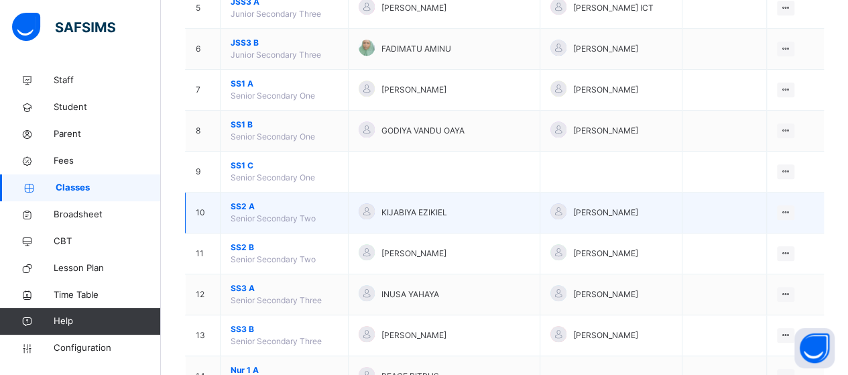
click at [239, 207] on span "SS2 A" at bounding box center [284, 207] width 107 height 12
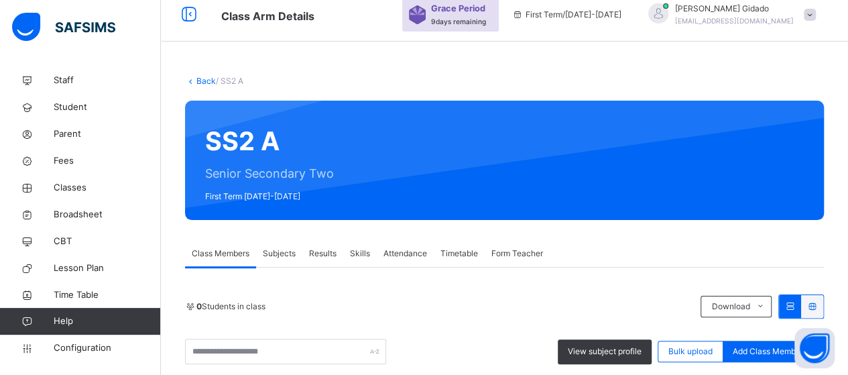
scroll to position [335, 0]
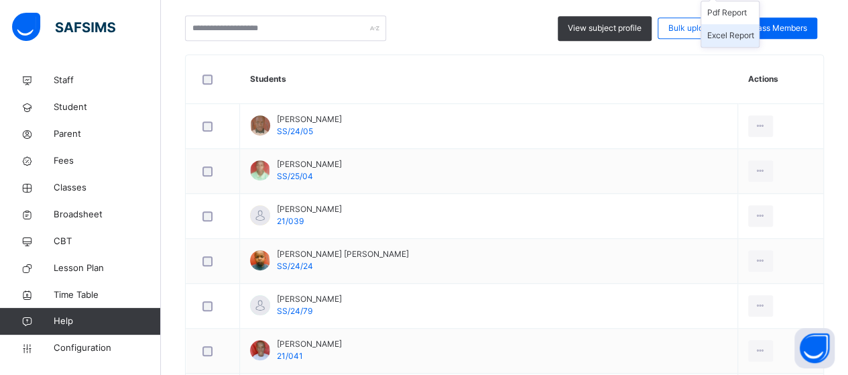
click at [735, 24] on li "Pdf Report" at bounding box center [731, 12] width 58 height 23
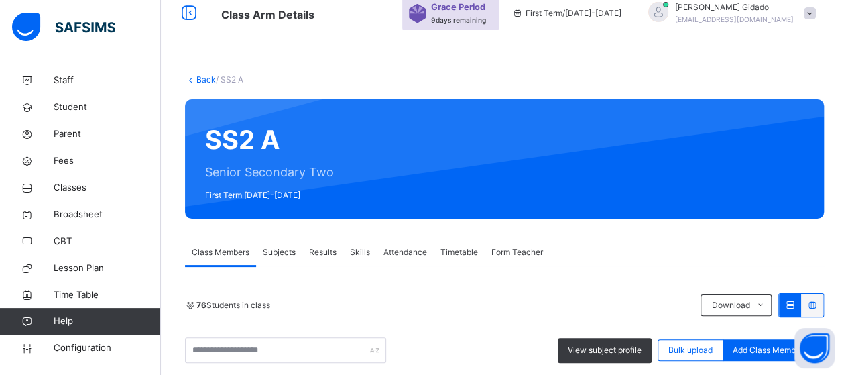
scroll to position [0, 0]
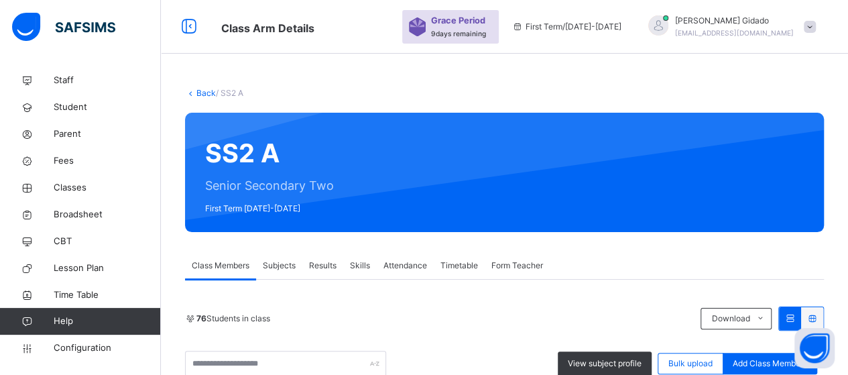
click at [207, 95] on link "Back" at bounding box center [206, 93] width 19 height 10
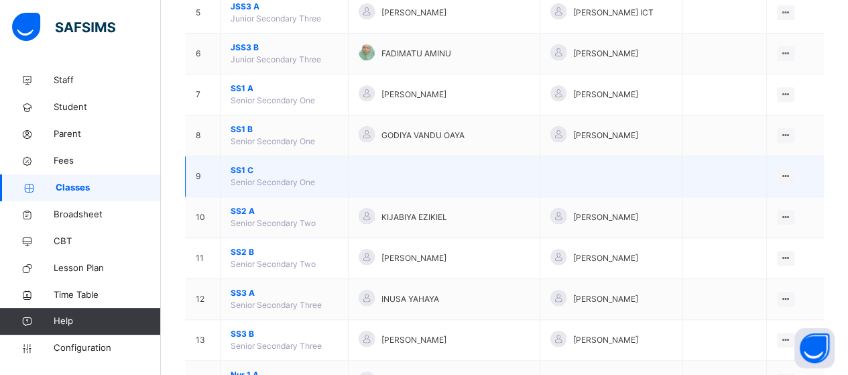
scroll to position [335, 0]
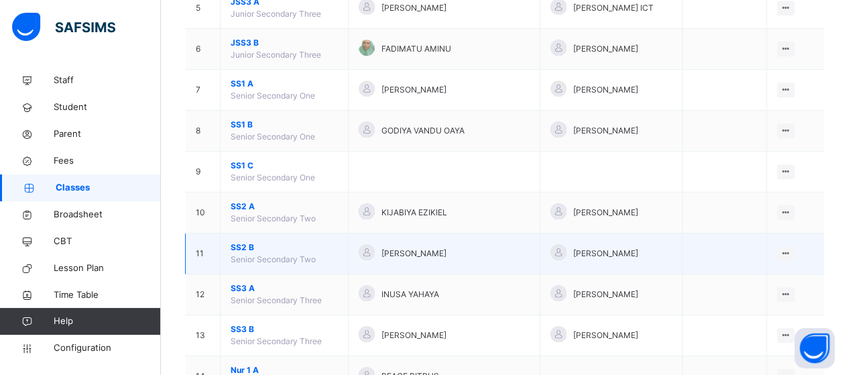
click at [243, 246] on span "SS2 B" at bounding box center [284, 247] width 107 height 12
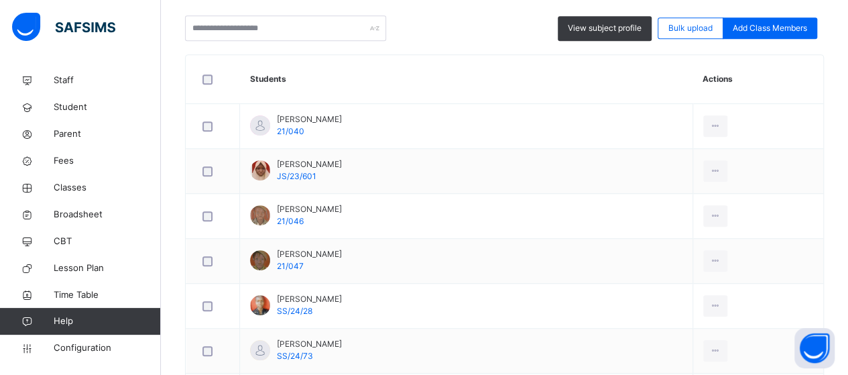
scroll to position [201, 0]
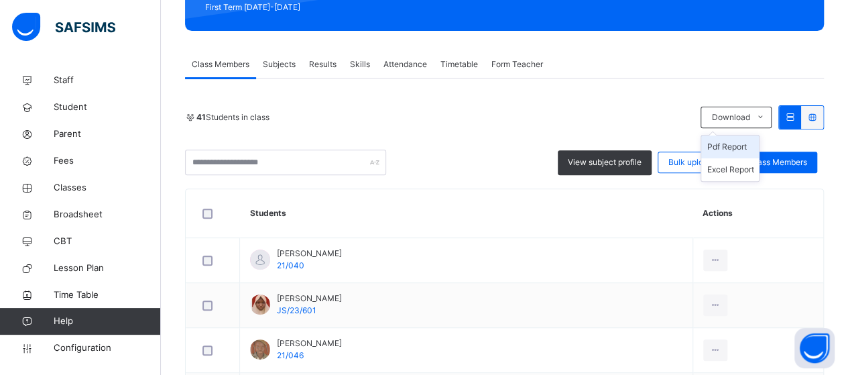
click at [759, 143] on li "Pdf Report" at bounding box center [731, 146] width 58 height 23
click at [743, 148] on li "Pdf Report" at bounding box center [731, 146] width 58 height 23
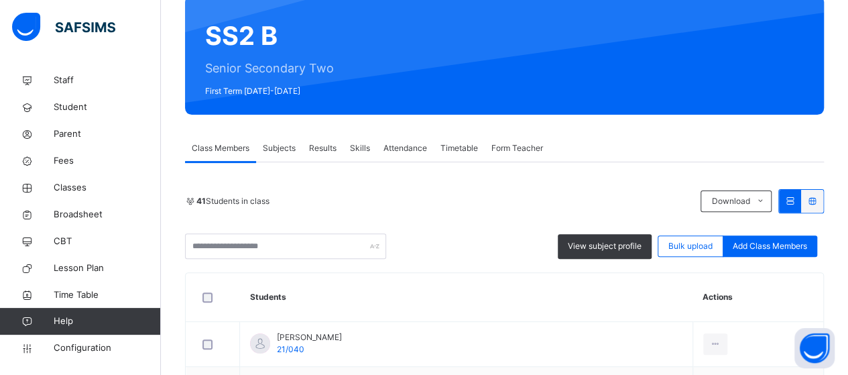
scroll to position [0, 0]
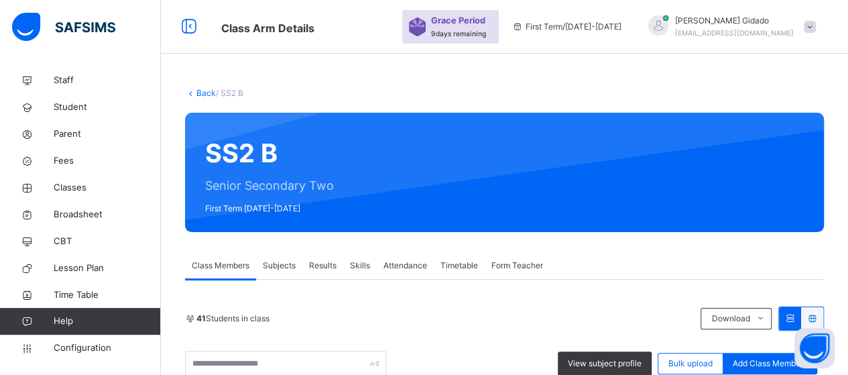
click at [201, 91] on link "Back" at bounding box center [206, 93] width 19 height 10
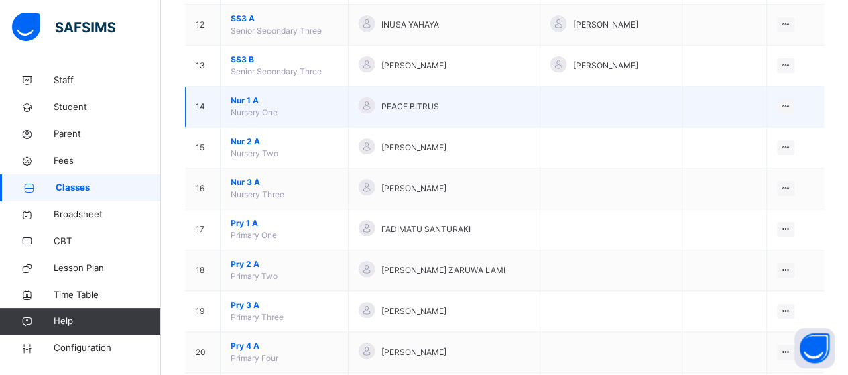
scroll to position [538, 0]
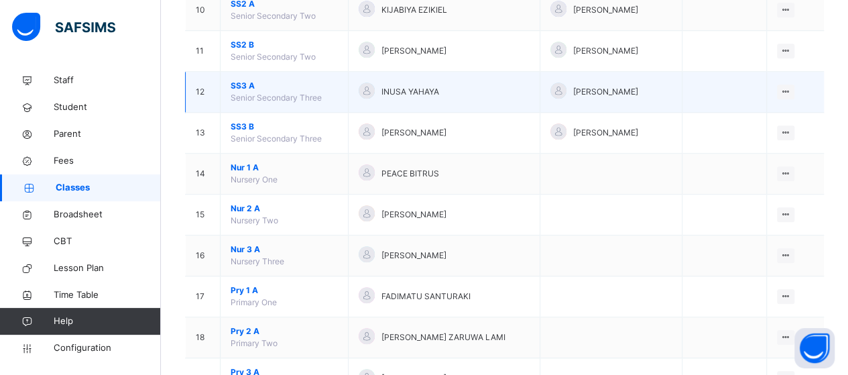
click at [243, 83] on span "SS3 A" at bounding box center [284, 86] width 107 height 12
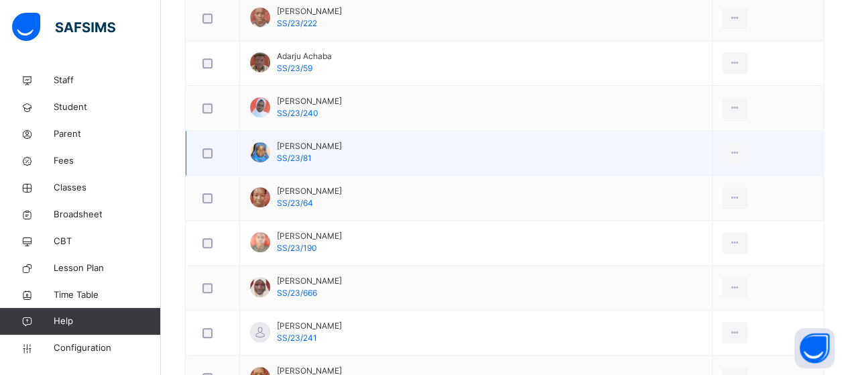
scroll to position [270, 0]
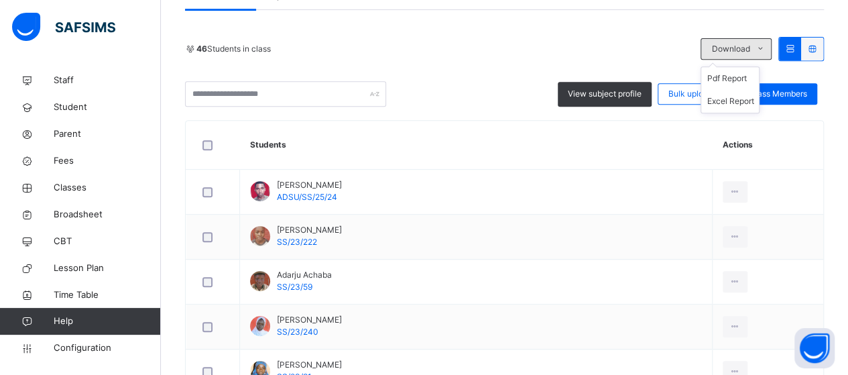
click at [766, 54] on icon at bounding box center [761, 49] width 10 height 11
click at [755, 90] on li "Pdf Report" at bounding box center [731, 78] width 58 height 23
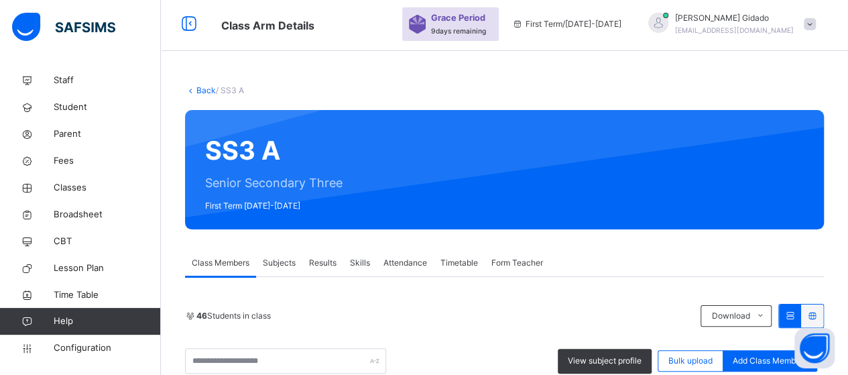
scroll to position [1, 0]
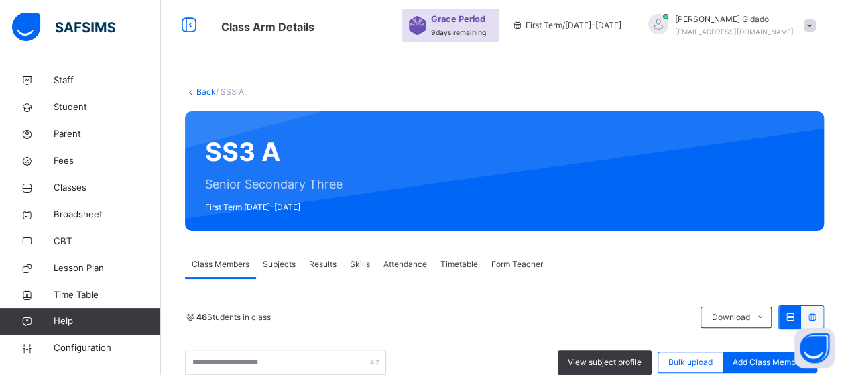
click at [194, 91] on icon at bounding box center [190, 92] width 11 height 10
click at [205, 91] on link "Back" at bounding box center [206, 92] width 19 height 10
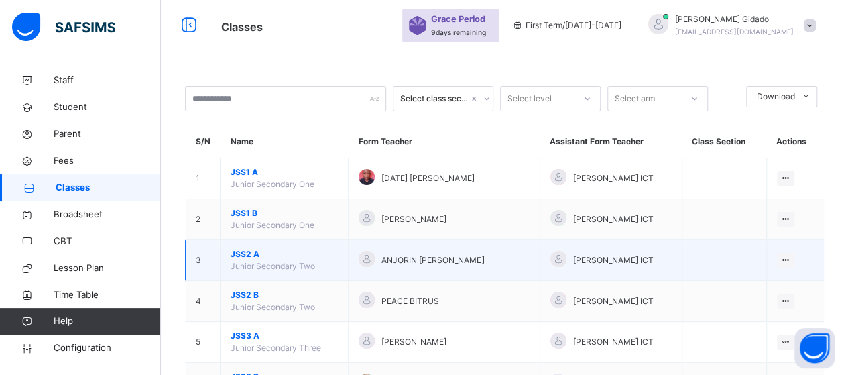
scroll to position [203, 0]
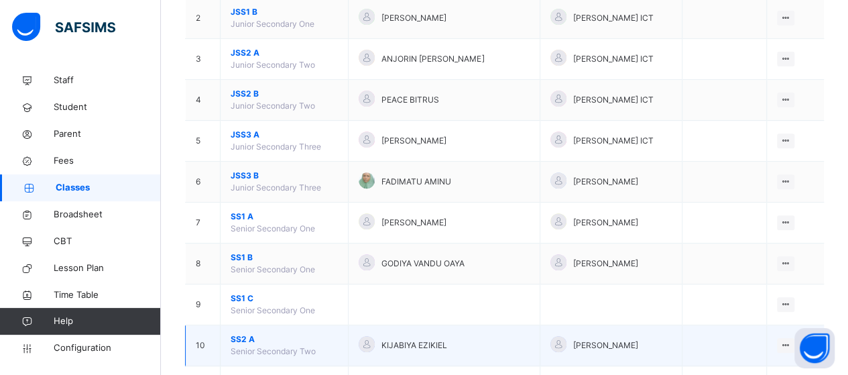
click at [649, 343] on div "MUHAMMED GIDADO" at bounding box center [611, 345] width 121 height 19
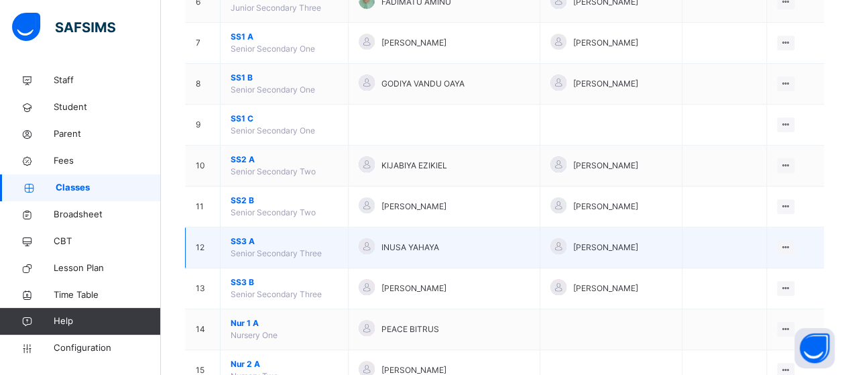
scroll to position [404, 0]
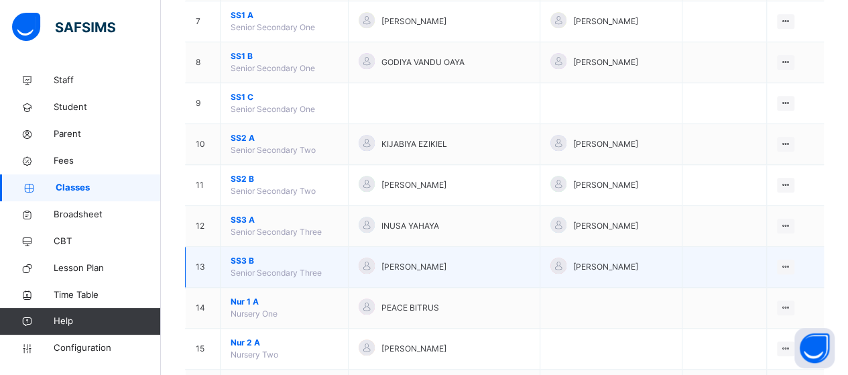
click at [243, 255] on span "SS3 B" at bounding box center [284, 261] width 107 height 12
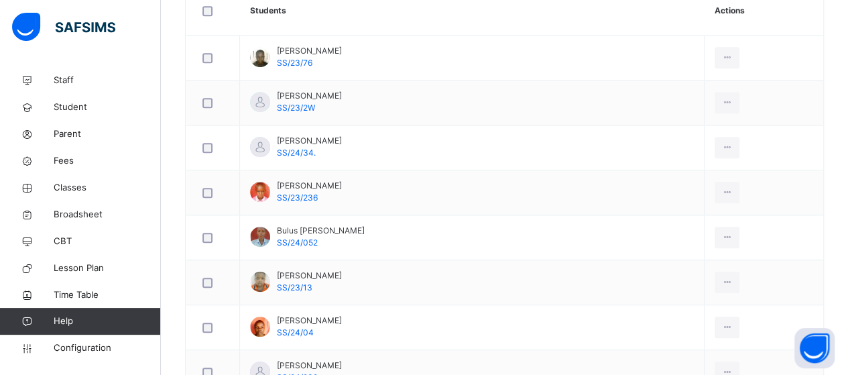
scroll to position [203, 0]
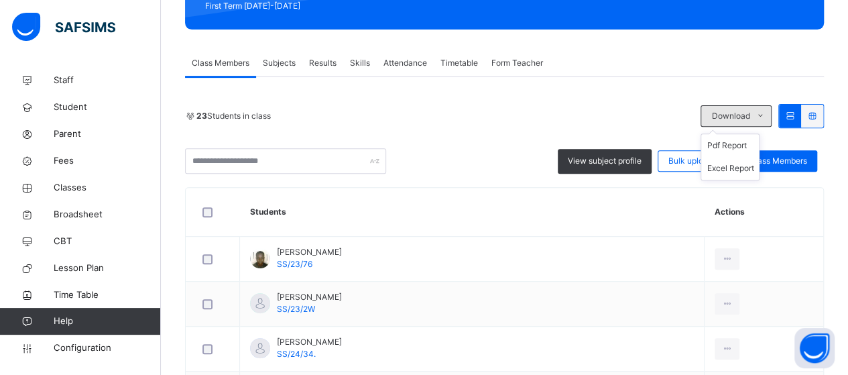
click at [766, 116] on icon at bounding box center [761, 116] width 10 height 11
click at [743, 148] on li "Pdf Report" at bounding box center [731, 145] width 58 height 23
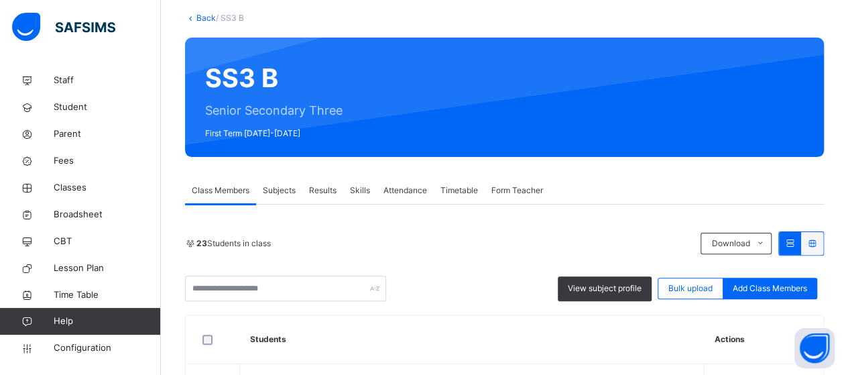
scroll to position [68, 0]
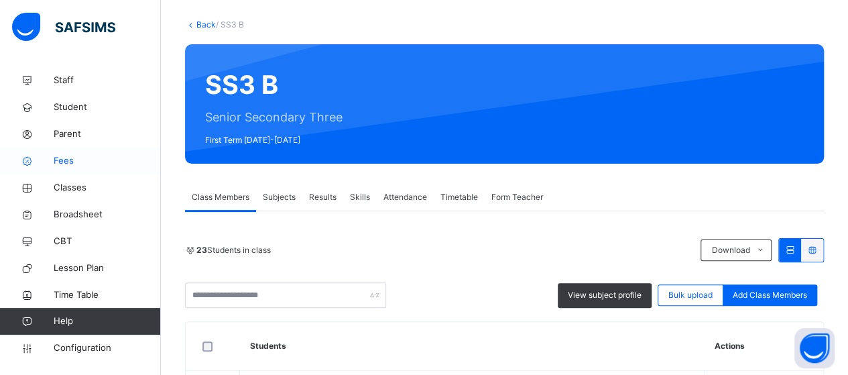
click at [72, 160] on span "Fees" at bounding box center [107, 160] width 107 height 13
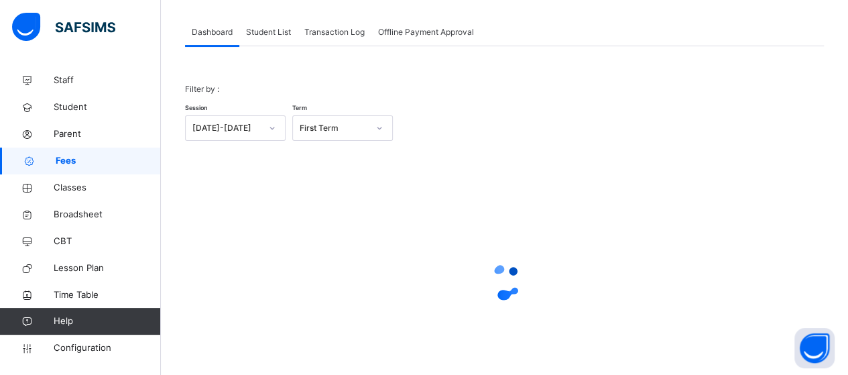
drag, startPoint x: 344, startPoint y: 30, endPoint x: 314, endPoint y: 46, distance: 34.2
click at [345, 30] on span "Transaction Log" at bounding box center [334, 32] width 60 height 12
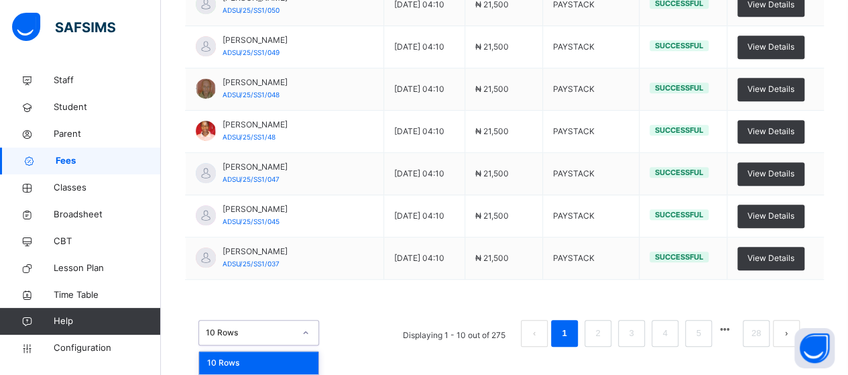
scroll to position [409, 0]
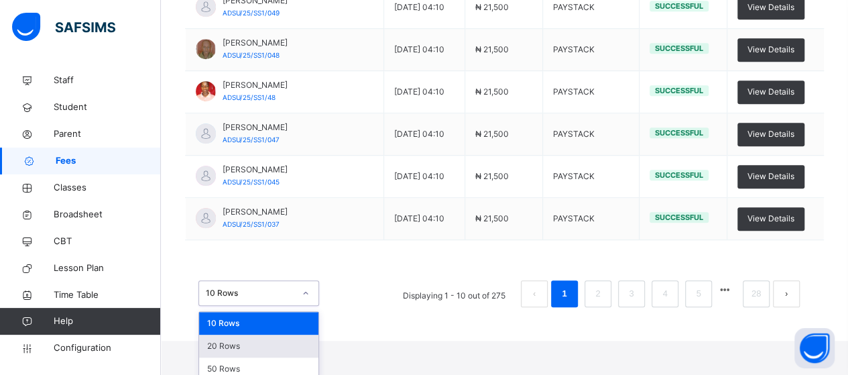
click at [307, 306] on div "option 20 Rows focused, 2 of 3. 3 results available. Use Up and Down to choose …" at bounding box center [259, 292] width 121 height 25
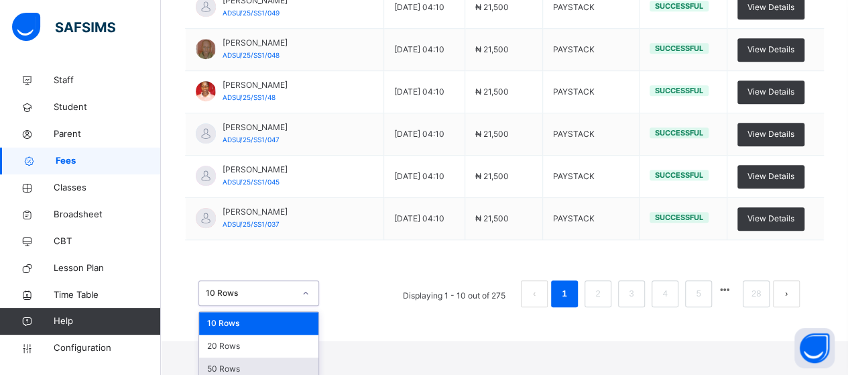
click at [290, 368] on div "50 Rows" at bounding box center [258, 368] width 119 height 23
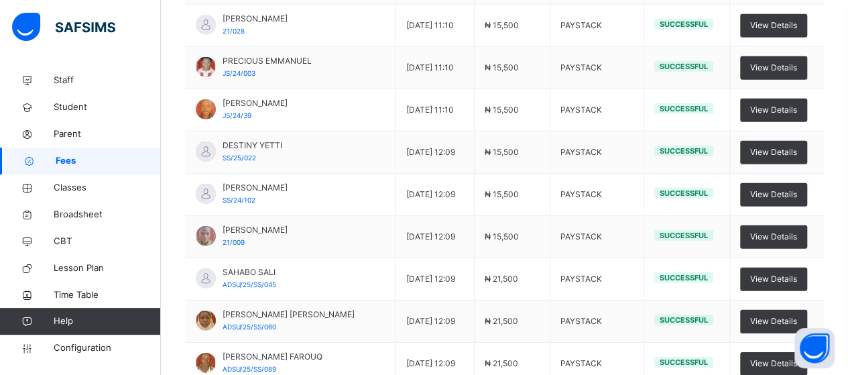
scroll to position [2042, 0]
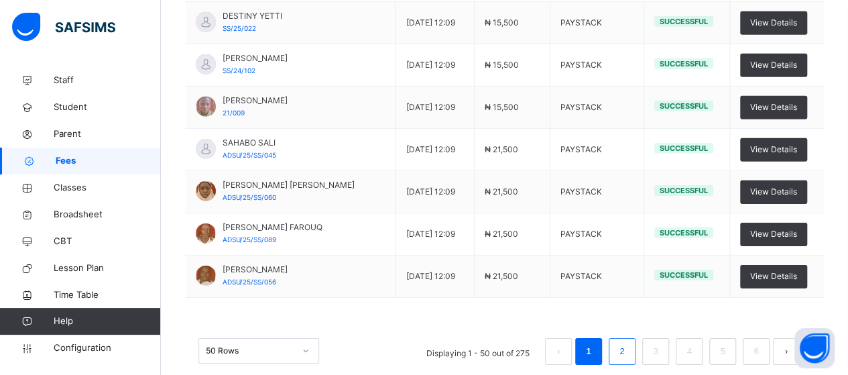
click at [628, 343] on link "2" at bounding box center [622, 351] width 13 height 17
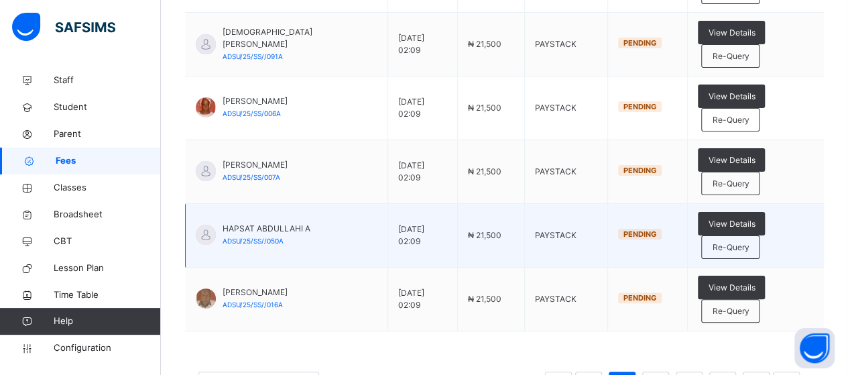
scroll to position [2607, 0]
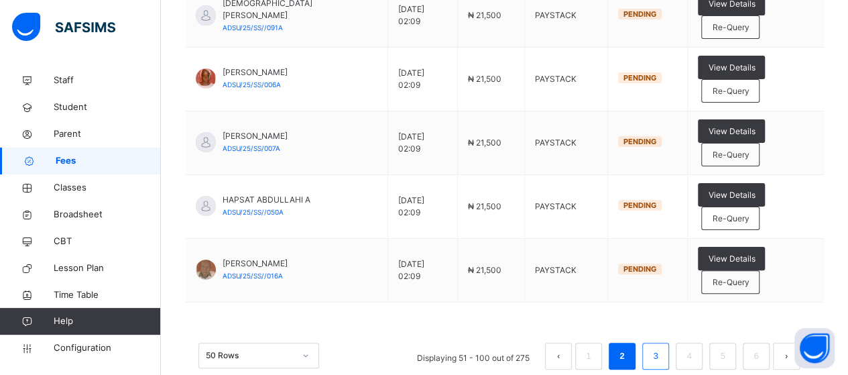
click at [662, 347] on link "3" at bounding box center [655, 355] width 13 height 17
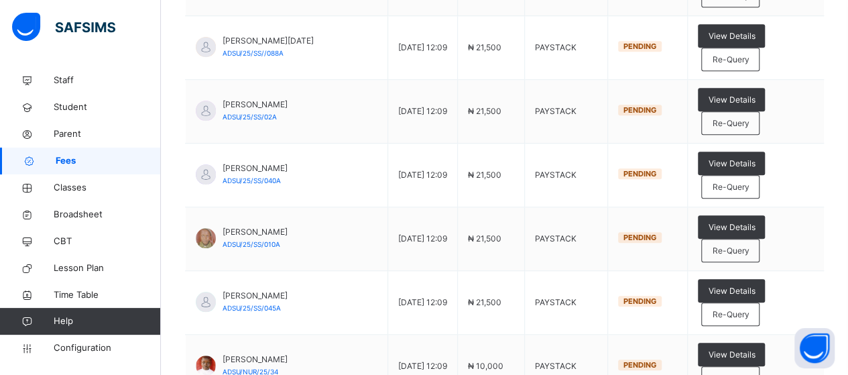
scroll to position [473, 0]
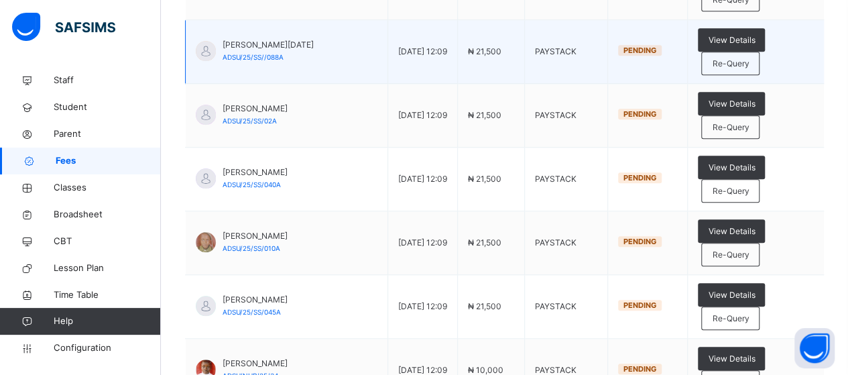
click at [647, 52] on span "Pending" at bounding box center [640, 50] width 33 height 9
click at [738, 58] on span "Re-Query" at bounding box center [730, 64] width 37 height 12
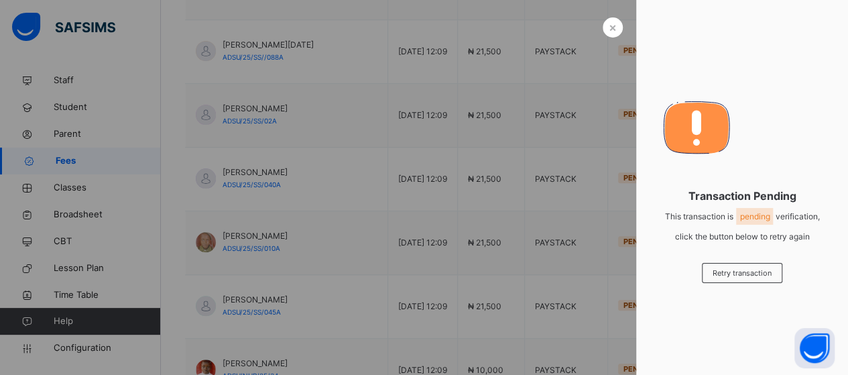
click at [577, 134] on div at bounding box center [424, 187] width 848 height 375
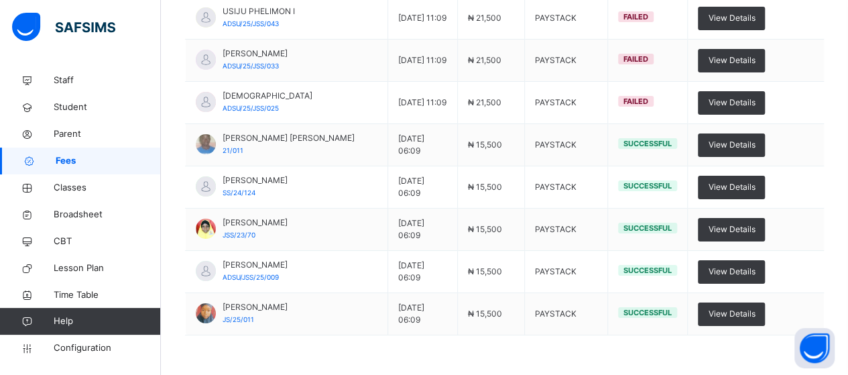
scroll to position [2553, 0]
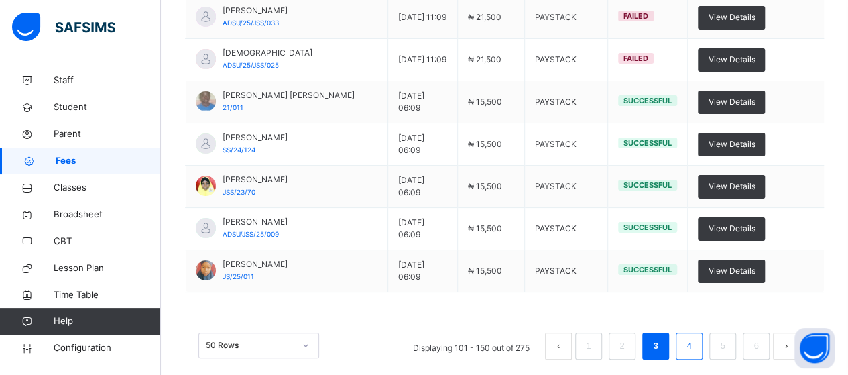
click at [695, 337] on link "4" at bounding box center [689, 345] width 13 height 17
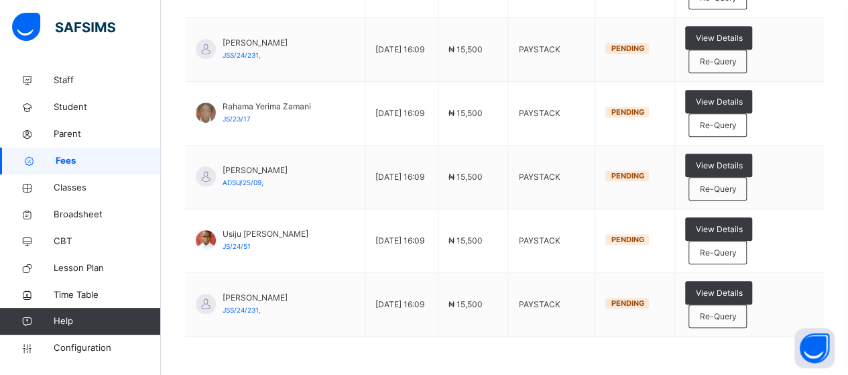
scroll to position [3019, 0]
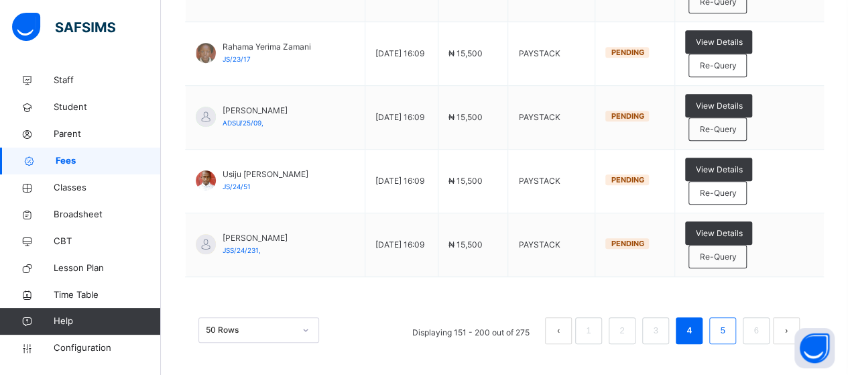
click at [726, 326] on link "5" at bounding box center [722, 330] width 13 height 17
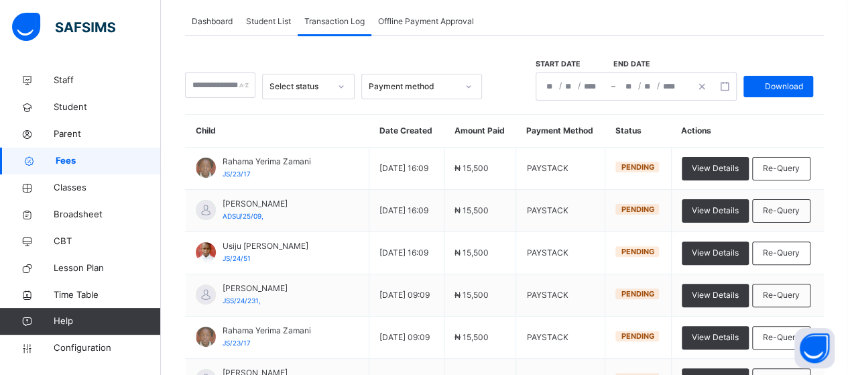
scroll to position [2042, 0]
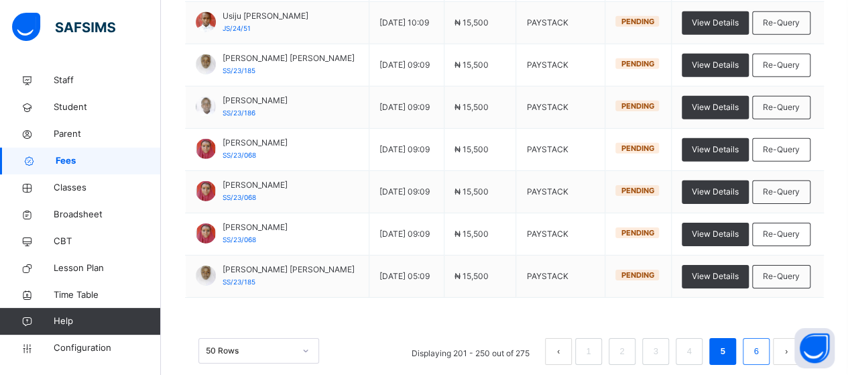
click at [763, 343] on link "6" at bounding box center [756, 351] width 13 height 17
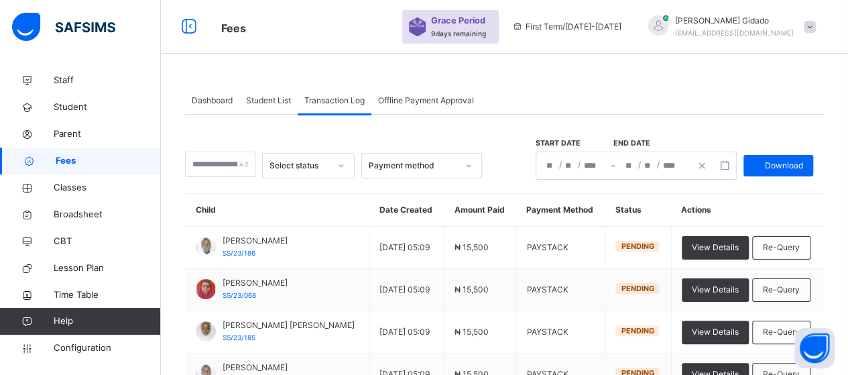
scroll to position [0, 0]
click at [255, 103] on span "Student List" at bounding box center [268, 101] width 45 height 12
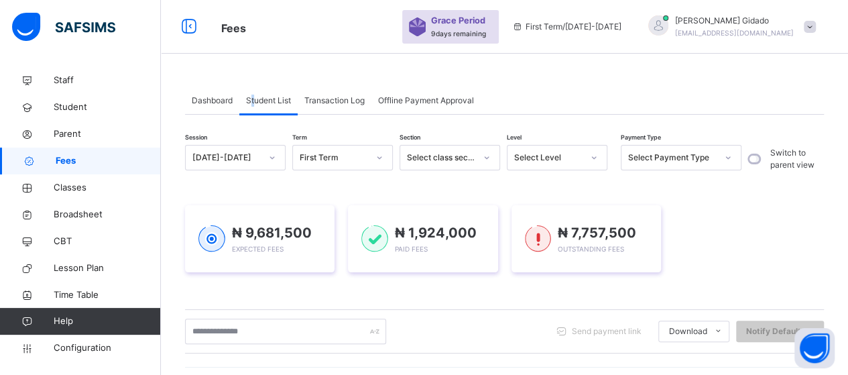
scroll to position [8, 0]
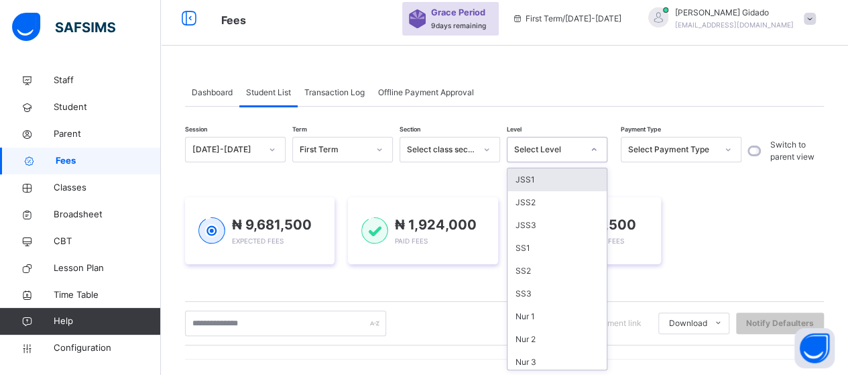
click at [598, 157] on div at bounding box center [594, 149] width 23 height 21
click at [570, 177] on div "JSS1" at bounding box center [557, 179] width 99 height 23
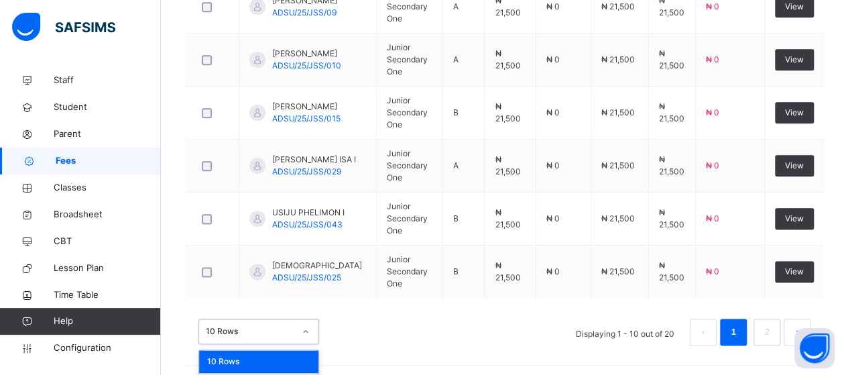
scroll to position [777, 0]
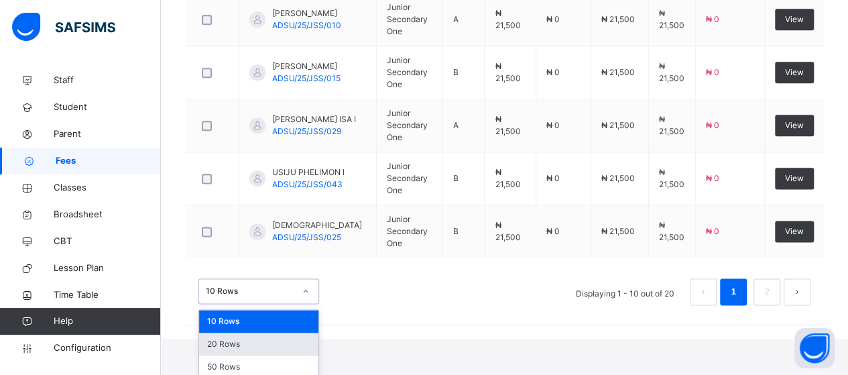
click at [307, 304] on div "option 20 Rows focused, 2 of 3. 3 results available. Use Up and Down to choose …" at bounding box center [259, 290] width 121 height 25
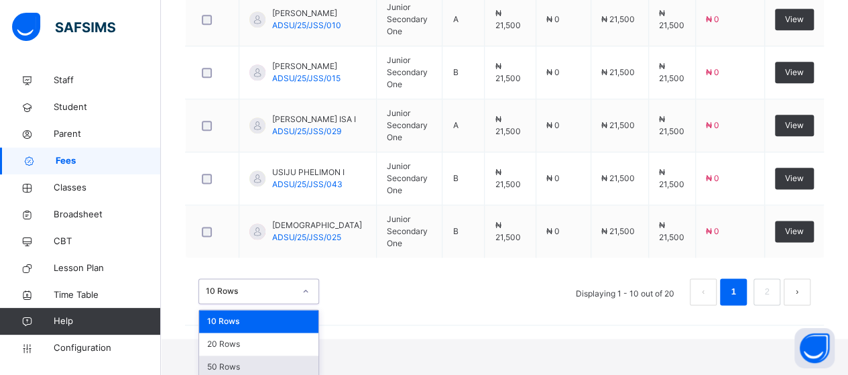
click at [276, 366] on div "50 Rows" at bounding box center [258, 366] width 119 height 23
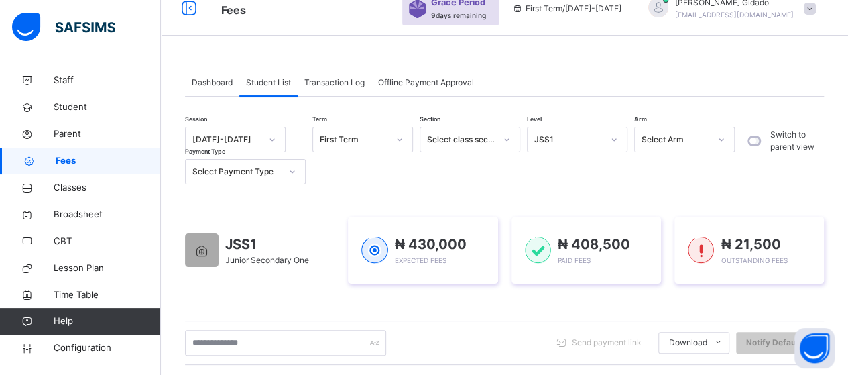
scroll to position [0, 0]
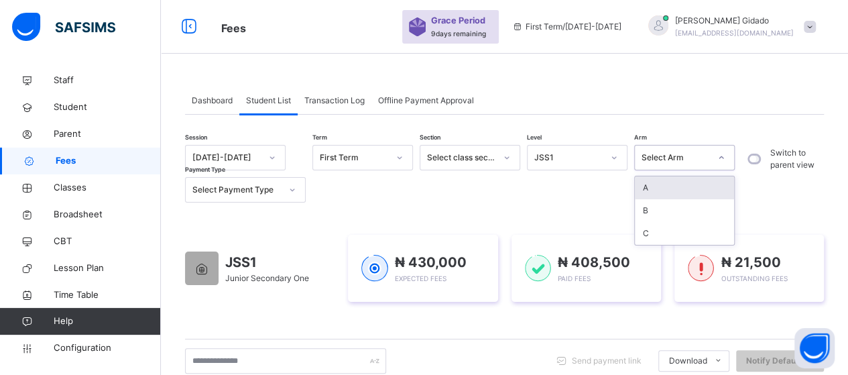
click at [726, 156] on icon at bounding box center [722, 157] width 8 height 13
click at [685, 211] on div "B" at bounding box center [684, 210] width 99 height 23
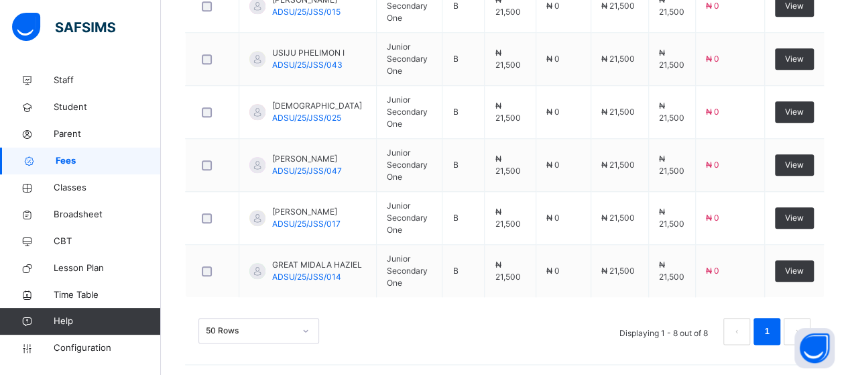
scroll to position [671, 0]
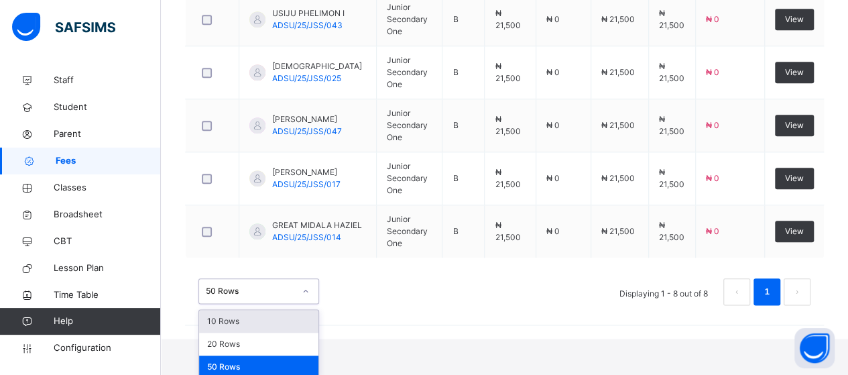
click at [304, 304] on div "option 10 Rows focused, 1 of 3. 3 results available. Use Up and Down to choose …" at bounding box center [259, 290] width 121 height 25
click at [290, 361] on div "50 Rows" at bounding box center [258, 366] width 119 height 23
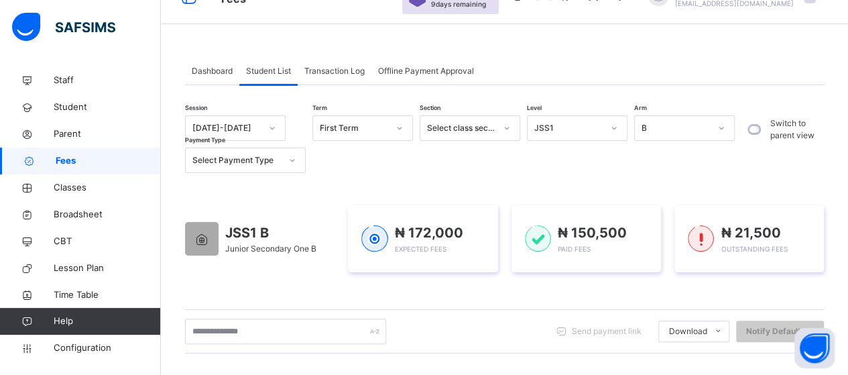
scroll to position [27, 0]
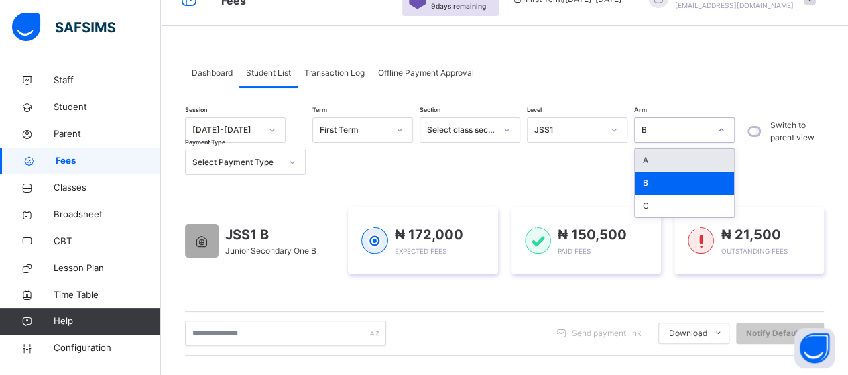
drag, startPoint x: 722, startPoint y: 127, endPoint x: 720, endPoint y: 144, distance: 17.5
click at [723, 129] on icon at bounding box center [722, 129] width 8 height 13
click at [706, 160] on div "A" at bounding box center [684, 160] width 99 height 23
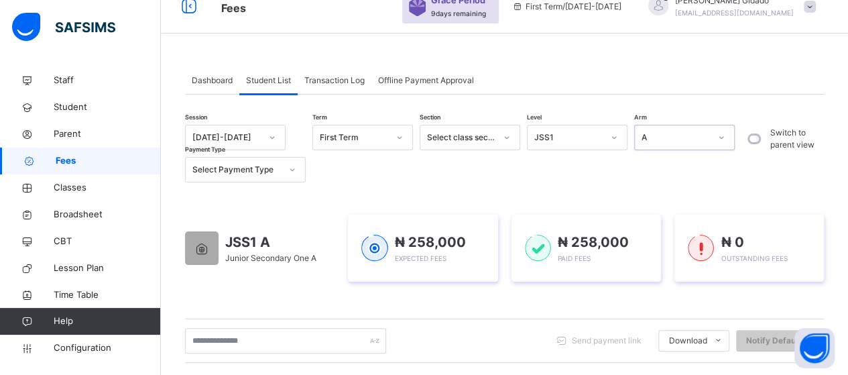
scroll to position [0, 0]
